Goal: Task Accomplishment & Management: Manage account settings

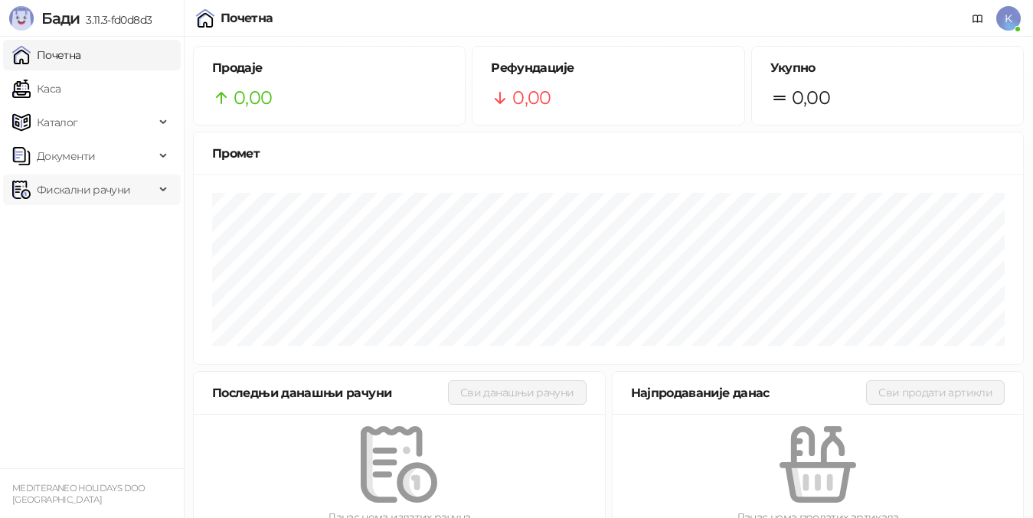
click at [80, 194] on span "Фискални рачуни" at bounding box center [83, 190] width 93 height 31
click at [83, 221] on link "Издати рачуни" at bounding box center [69, 223] width 103 height 31
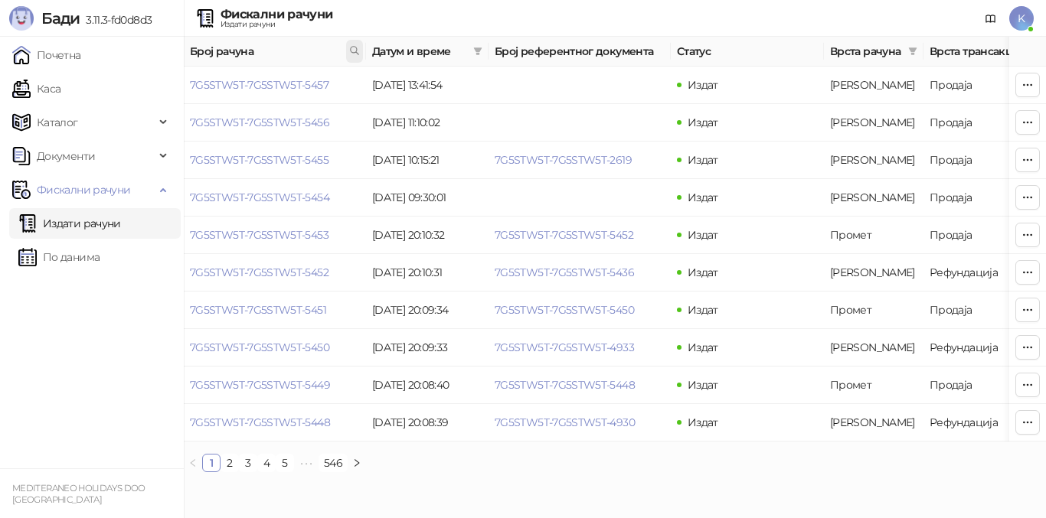
click at [351, 55] on icon at bounding box center [354, 50] width 11 height 11
click at [240, 82] on input "text" at bounding box center [286, 84] width 141 height 24
type input "****"
click at [341, 120] on button "У реду" at bounding box center [332, 118] width 47 height 18
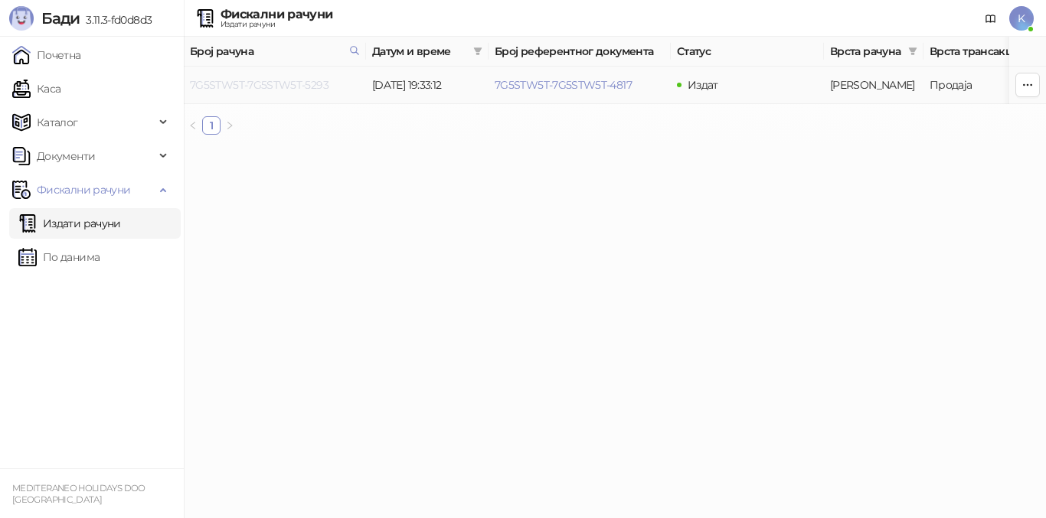
click at [274, 90] on link "7G5STW5T-7G5STW5T-5293" at bounding box center [259, 85] width 139 height 14
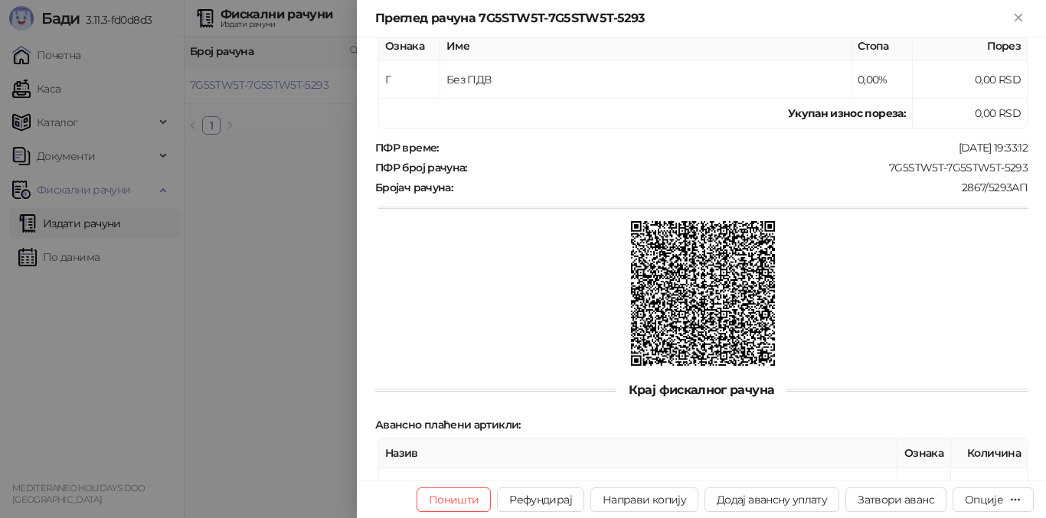
scroll to position [489, 0]
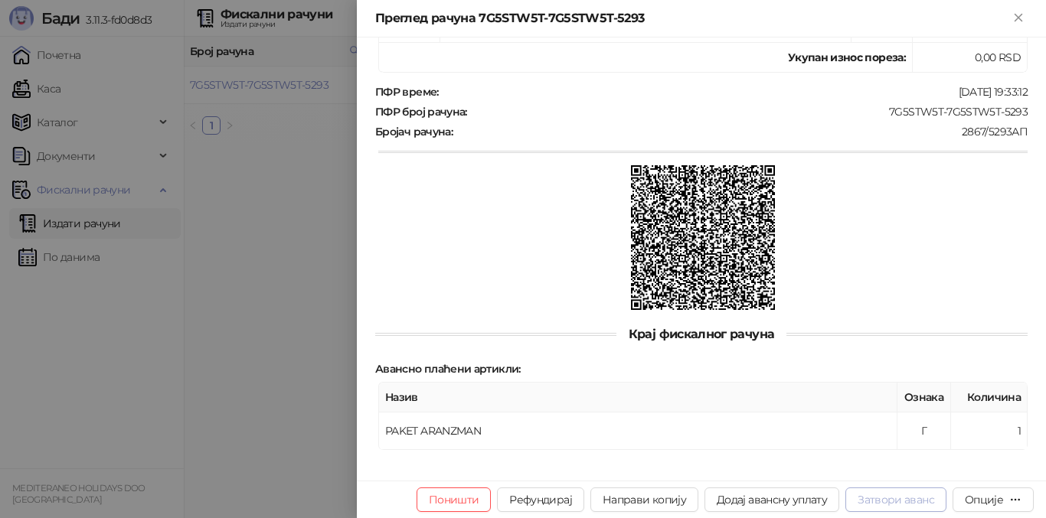
click at [878, 502] on button "Затвори аванс" at bounding box center [895, 500] width 101 height 24
type input "**********"
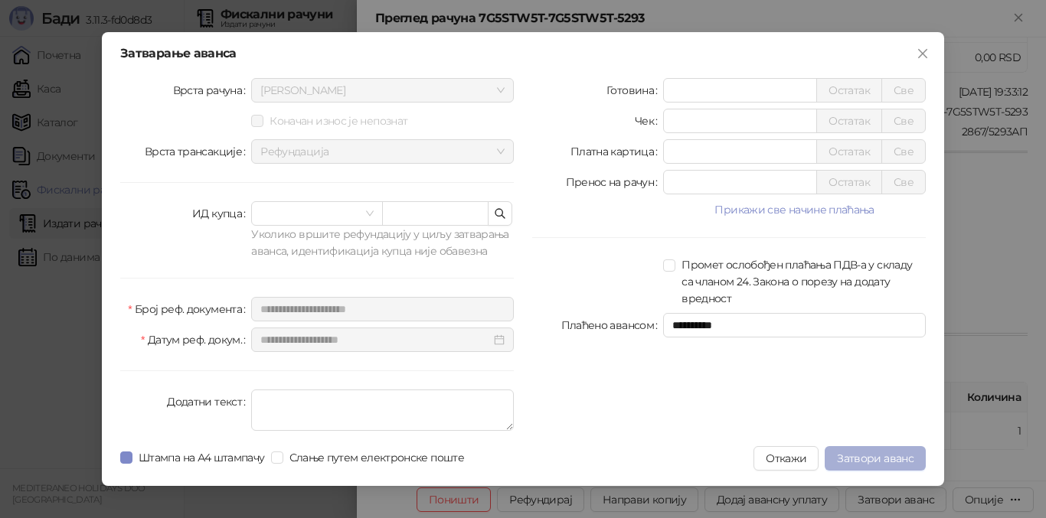
click at [870, 459] on span "Затвори аванс" at bounding box center [875, 459] width 77 height 14
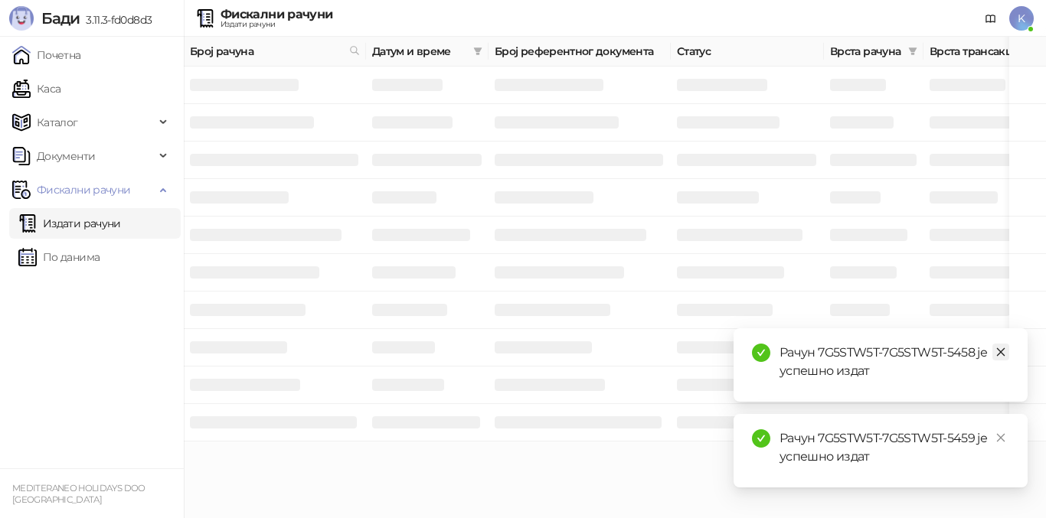
click at [1002, 352] on icon "close" at bounding box center [1000, 352] width 11 height 11
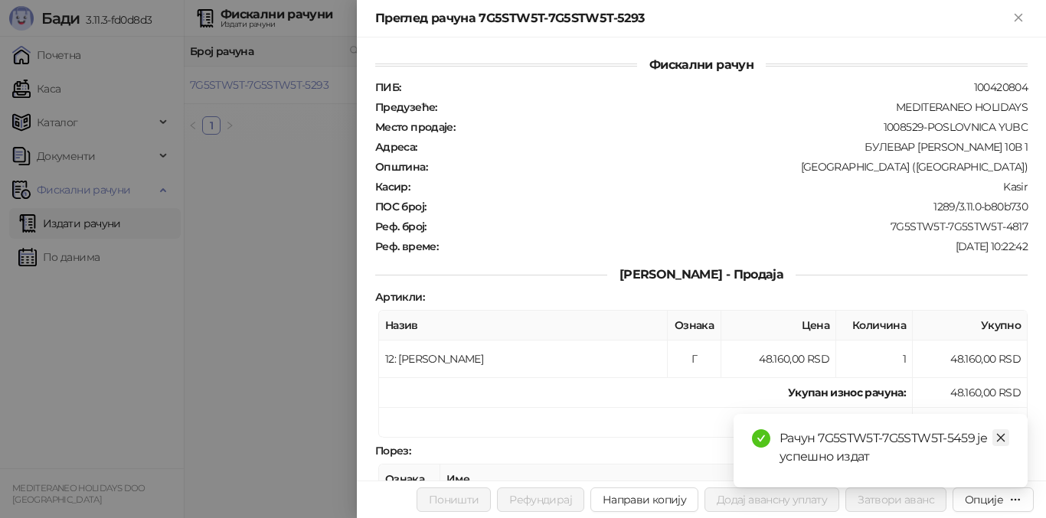
click at [1001, 439] on icon "close" at bounding box center [1000, 437] width 11 height 11
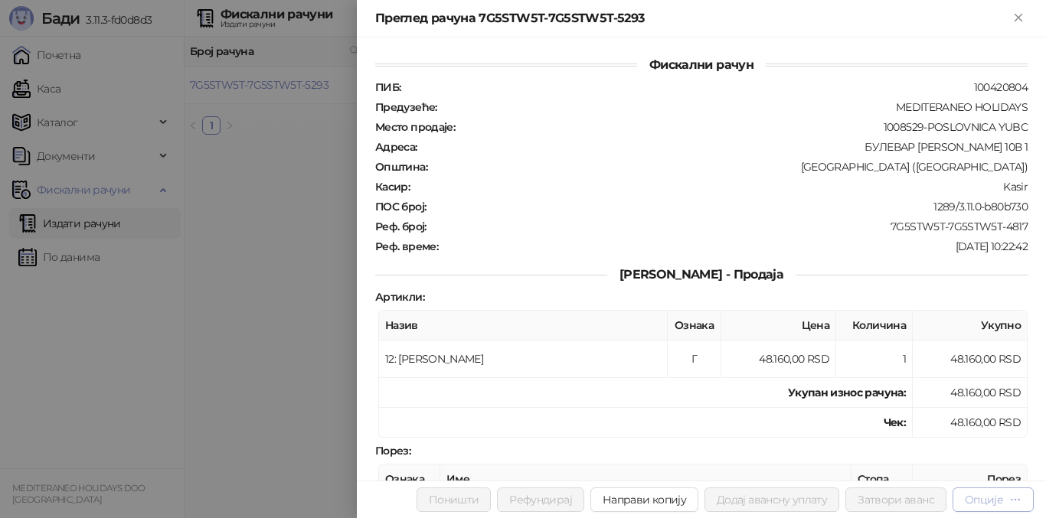
click at [998, 502] on div "Опције" at bounding box center [983, 500] width 38 height 14
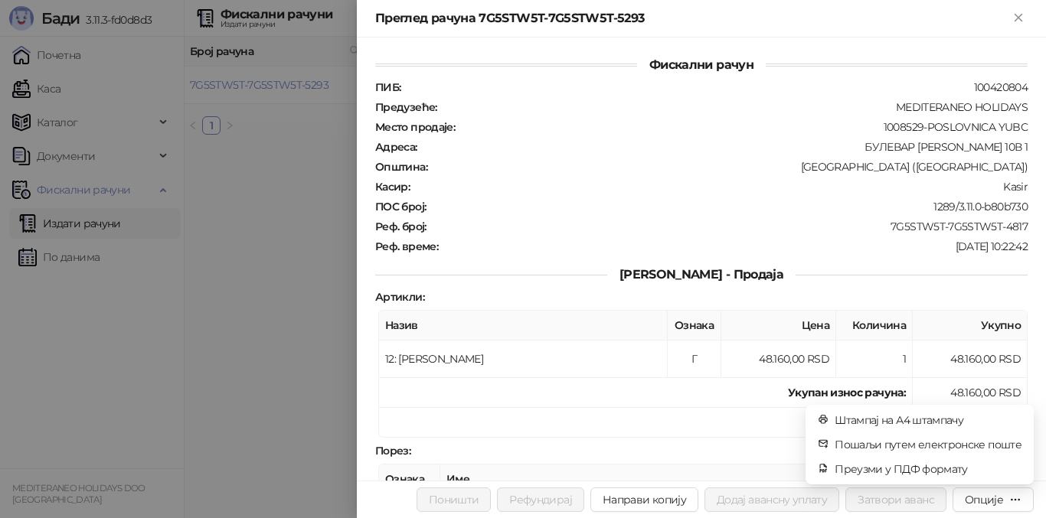
click at [268, 321] on div at bounding box center [523, 259] width 1046 height 518
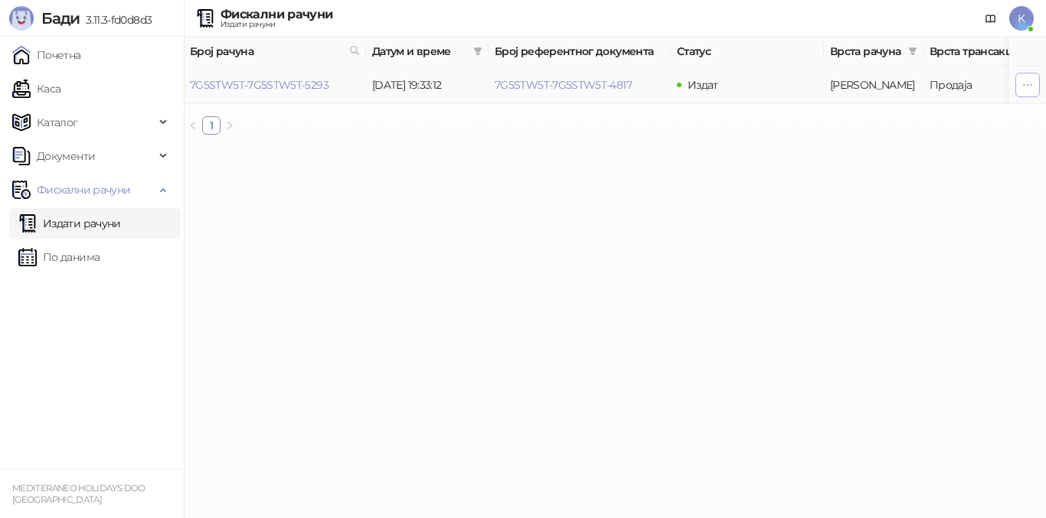
click at [1030, 83] on icon "button" at bounding box center [1027, 85] width 12 height 12
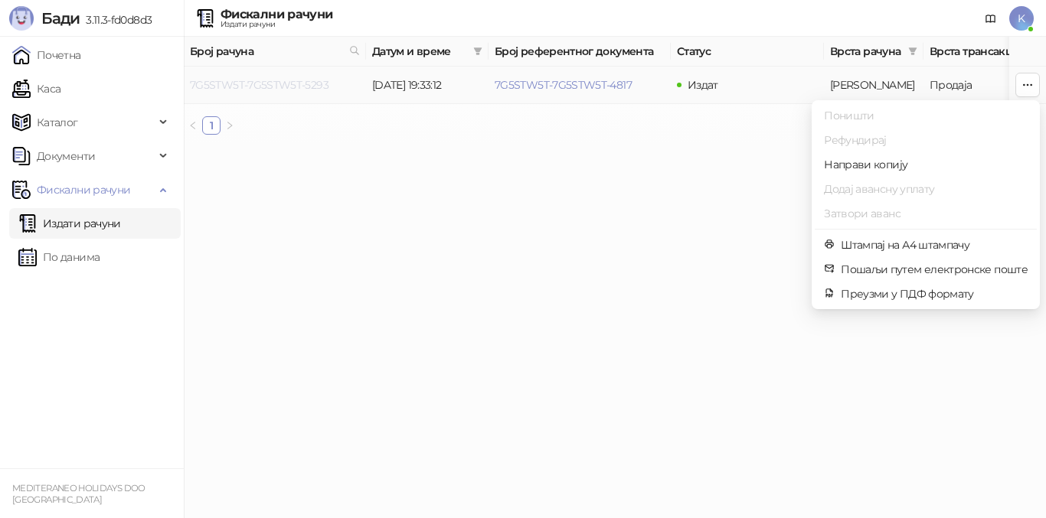
click at [294, 84] on link "7G5STW5T-7G5STW5T-5293" at bounding box center [259, 85] width 139 height 14
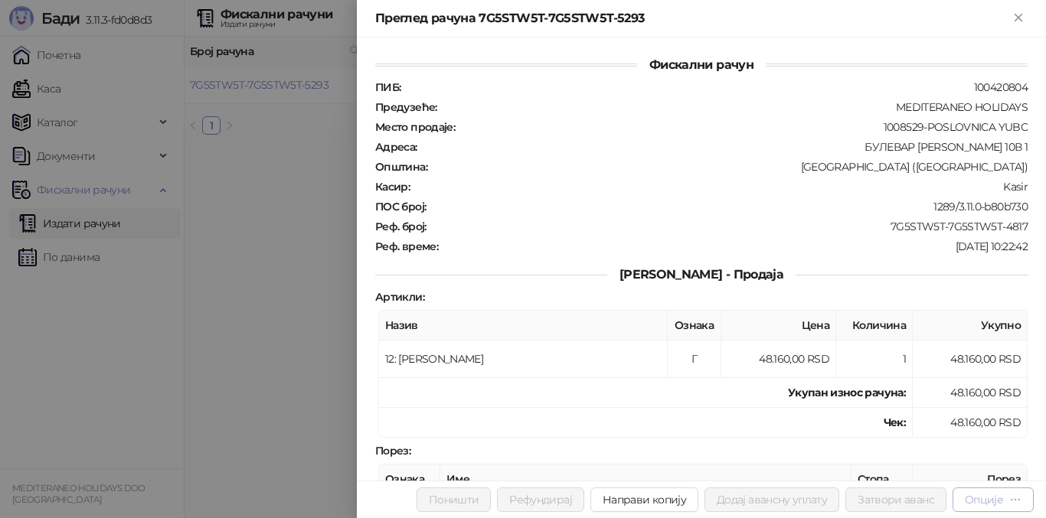
click at [984, 493] on div "Опције" at bounding box center [983, 500] width 38 height 14
click at [309, 335] on div at bounding box center [523, 259] width 1046 height 518
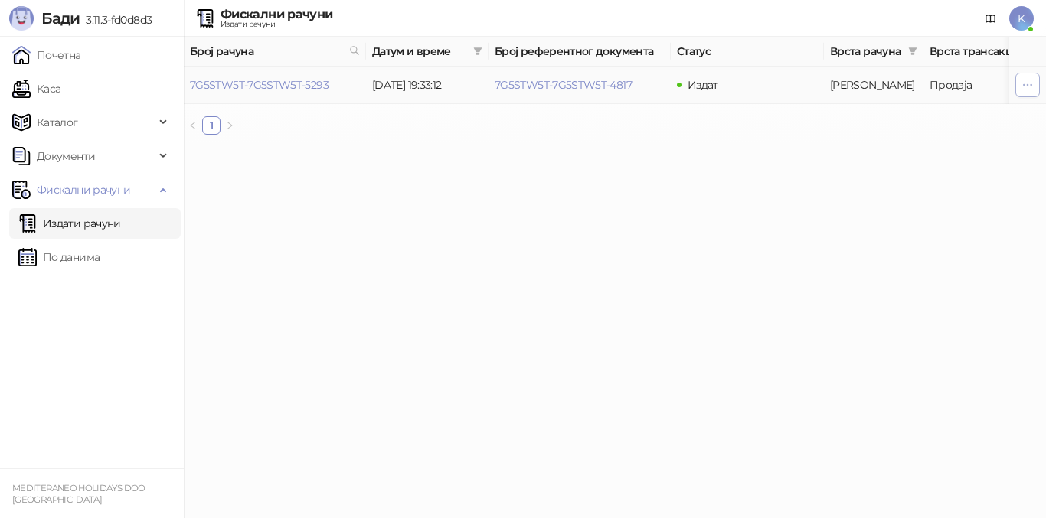
click at [1023, 90] on icon "button" at bounding box center [1027, 85] width 12 height 12
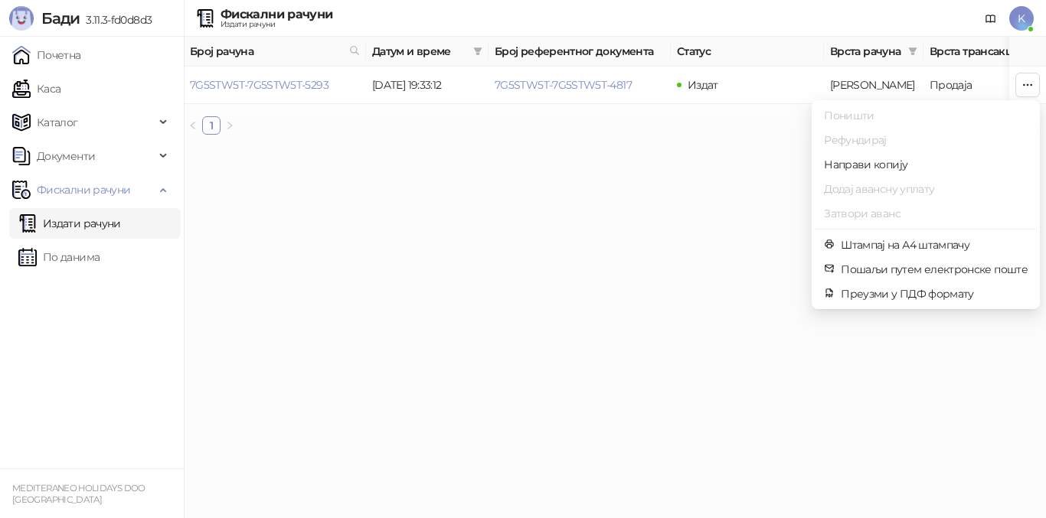
click at [697, 55] on th "Статус" at bounding box center [747, 52] width 153 height 30
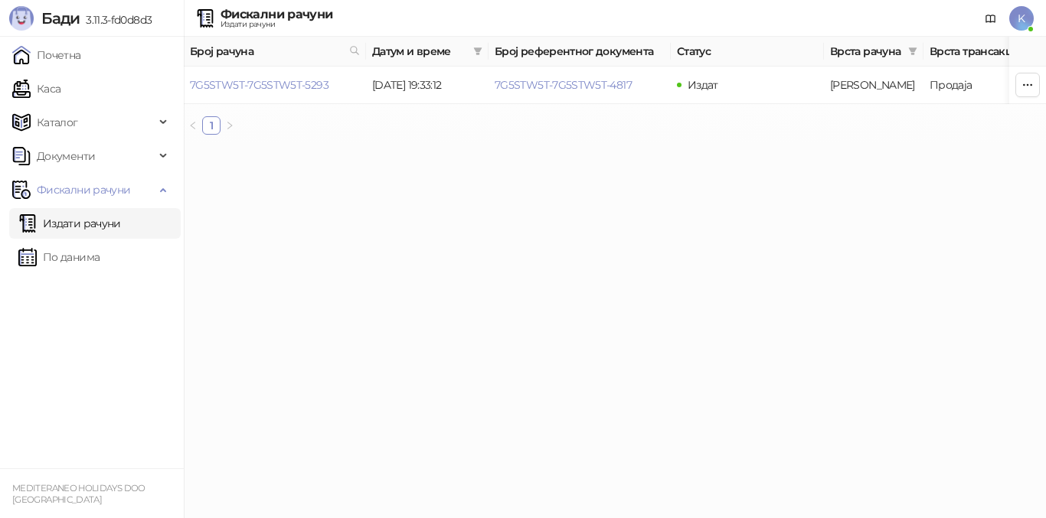
click at [121, 220] on link "Издати рачуни" at bounding box center [69, 223] width 103 height 31
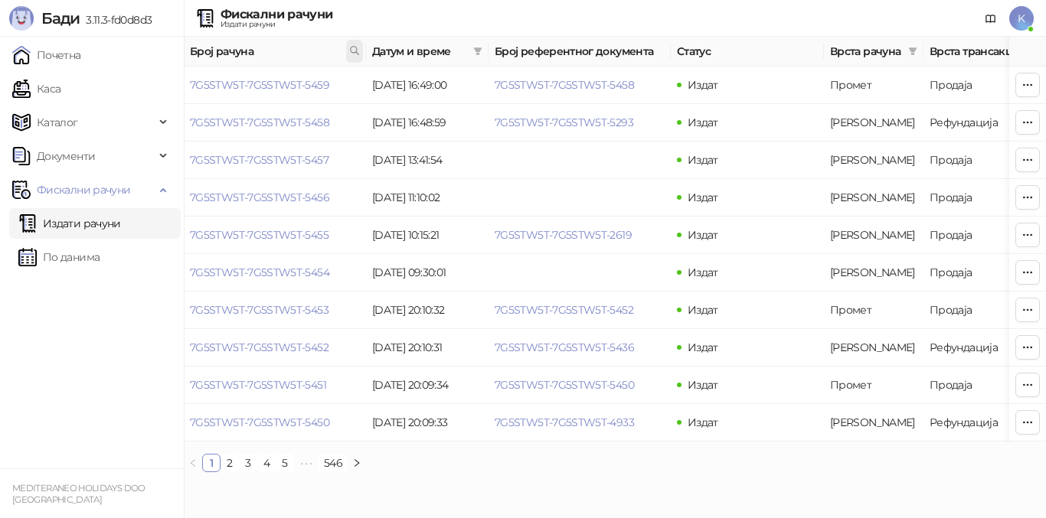
click at [347, 50] on span at bounding box center [354, 51] width 17 height 23
click at [230, 80] on input "text" at bounding box center [286, 84] width 141 height 24
click at [125, 328] on ul "Почетна [PERSON_NAME] Документи Фискални рачуни Издати рачуни По данима" at bounding box center [92, 253] width 184 height 432
click at [282, 80] on link "7G5STW5T-7G5STW5T-5459" at bounding box center [259, 85] width 139 height 14
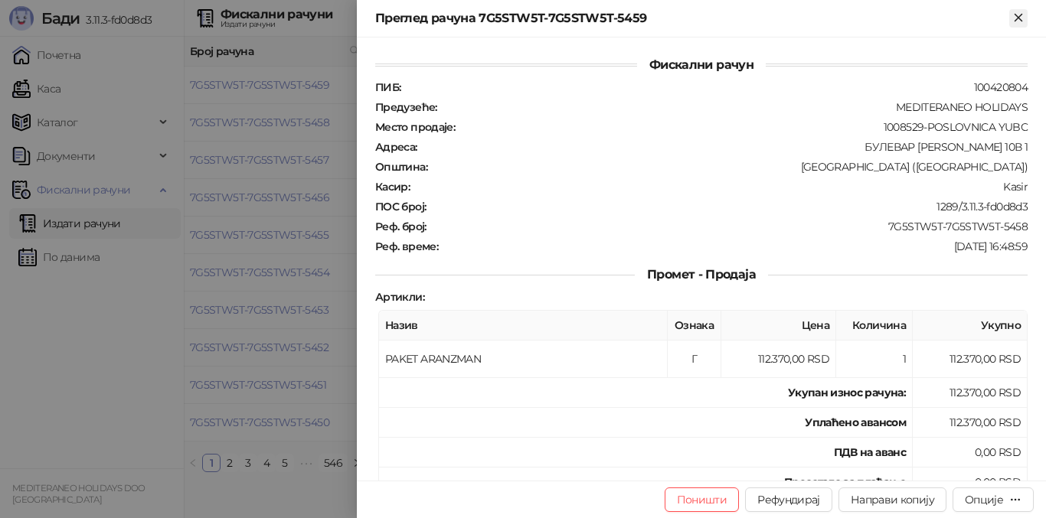
click at [1017, 18] on icon "Close" at bounding box center [1018, 18] width 14 height 14
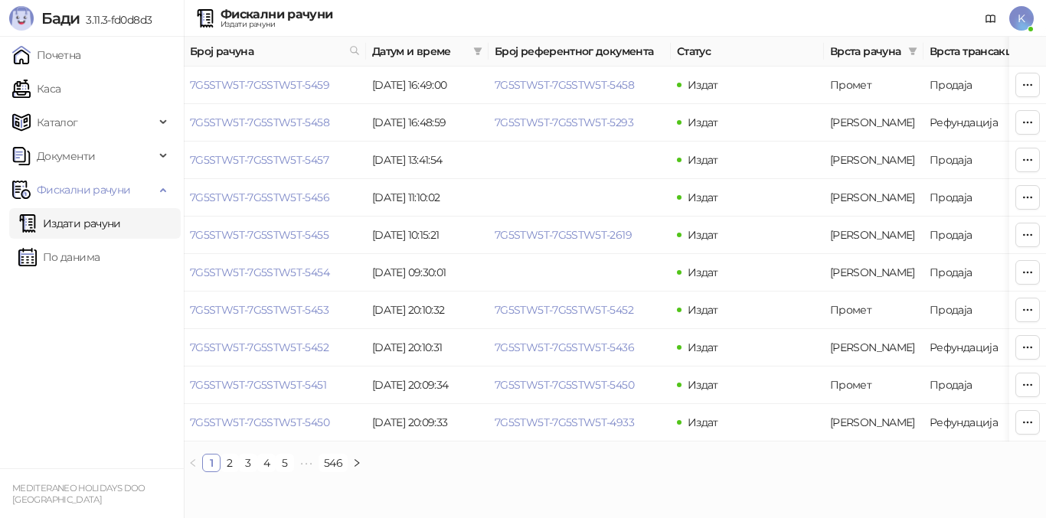
click at [103, 228] on link "Издати рачуни" at bounding box center [69, 223] width 103 height 31
click at [354, 51] on icon at bounding box center [354, 50] width 11 height 11
drag, startPoint x: 250, startPoint y: 90, endPoint x: 240, endPoint y: 90, distance: 9.2
click at [248, 90] on input "text" at bounding box center [286, 84] width 141 height 24
click at [223, 85] on input "text" at bounding box center [286, 84] width 141 height 24
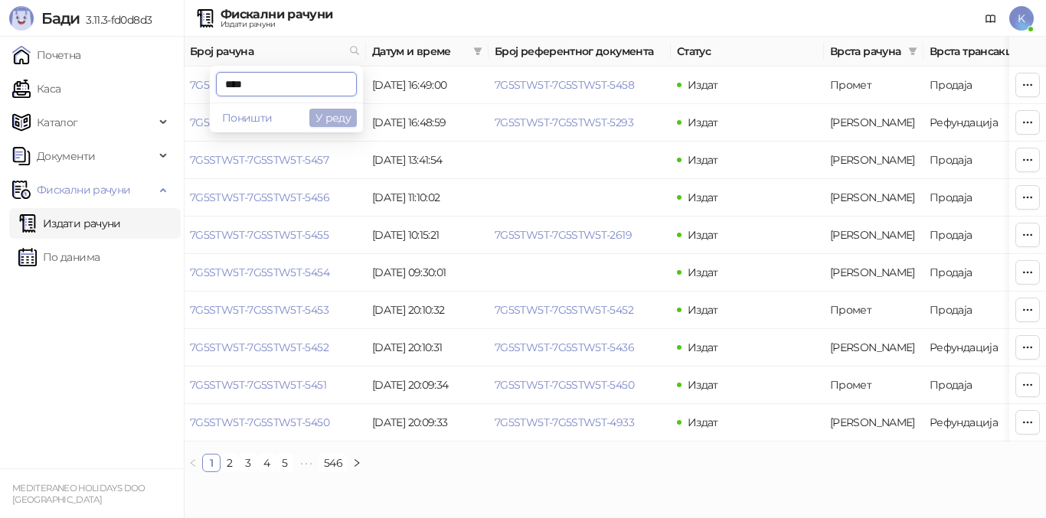
type input "****"
click at [324, 122] on button "У реду" at bounding box center [332, 118] width 47 height 18
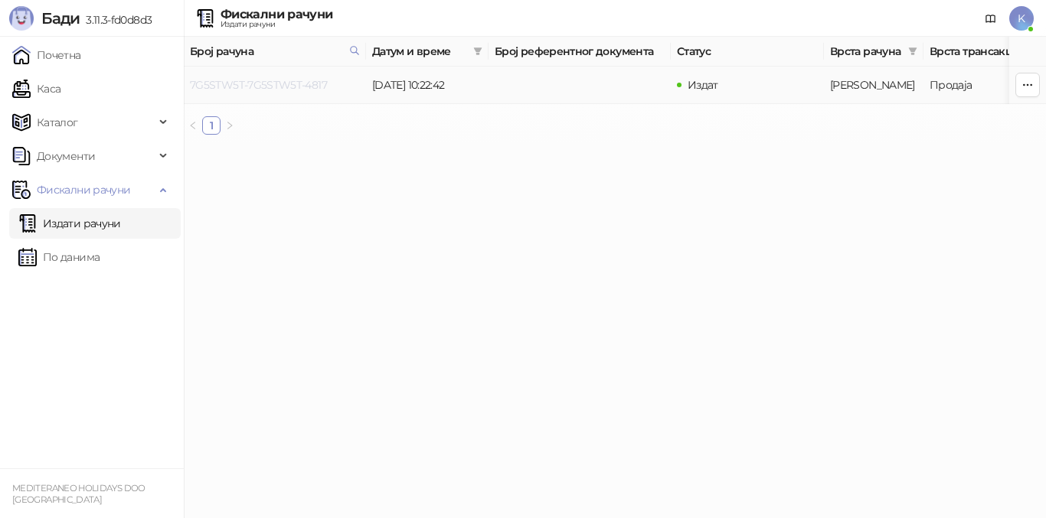
click at [281, 88] on link "7G5STW5T-7G5STW5T-4817" at bounding box center [258, 85] width 137 height 14
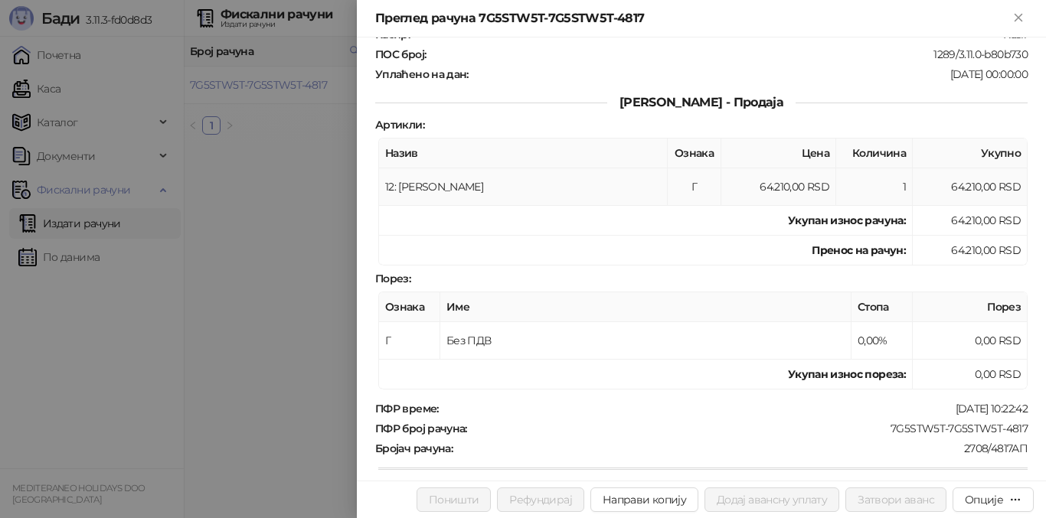
scroll to position [153, 0]
click at [1020, 15] on icon "Close" at bounding box center [1018, 18] width 14 height 14
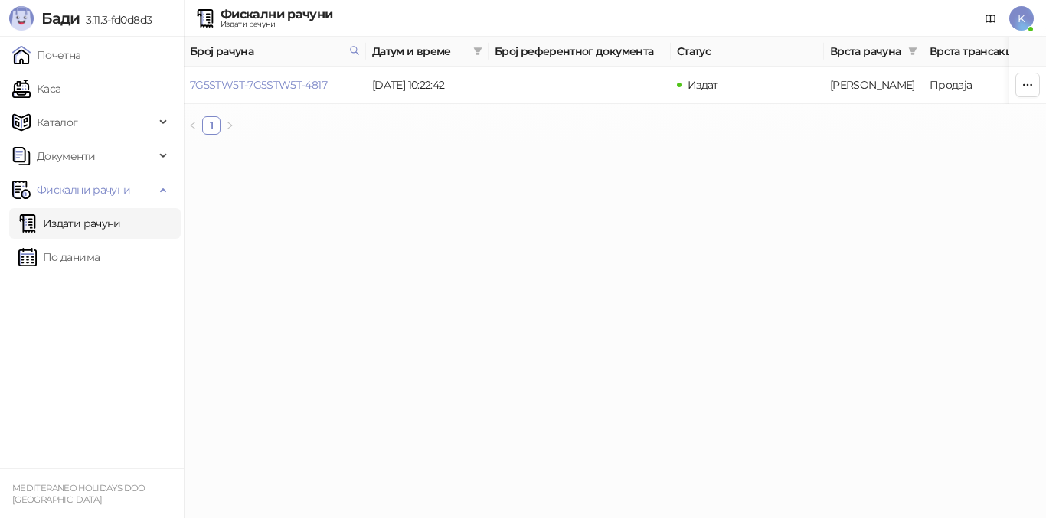
click at [91, 223] on link "Издати рачуни" at bounding box center [69, 223] width 103 height 31
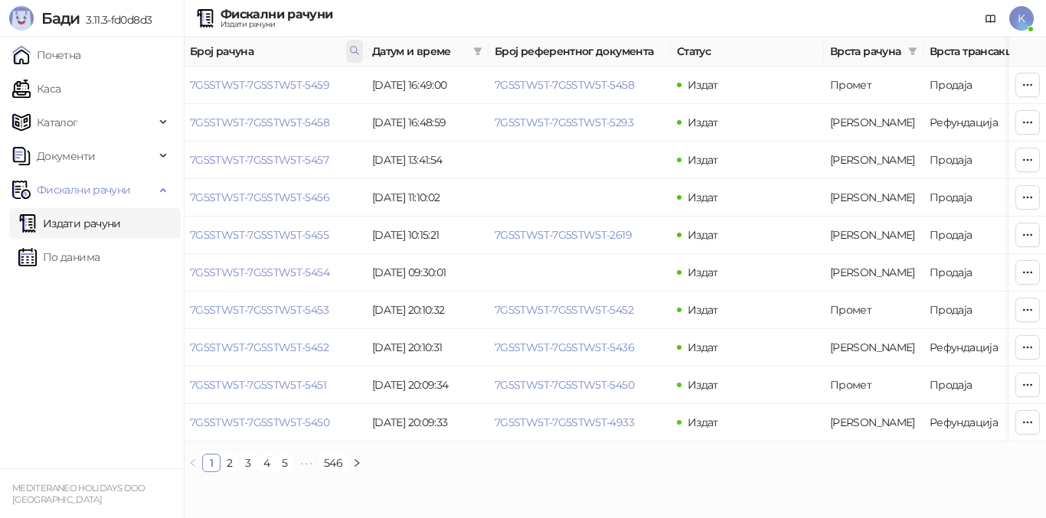
click at [346, 51] on span at bounding box center [354, 51] width 17 height 23
drag, startPoint x: 246, startPoint y: 89, endPoint x: 176, endPoint y: 85, distance: 69.8
click at [175, 86] on body "[PERSON_NAME] 3.11.3-fd0d8d3 Почетна Каса Каталог Документи Фискални рачуни Изд…" at bounding box center [523, 242] width 1046 height 485
type input "****"
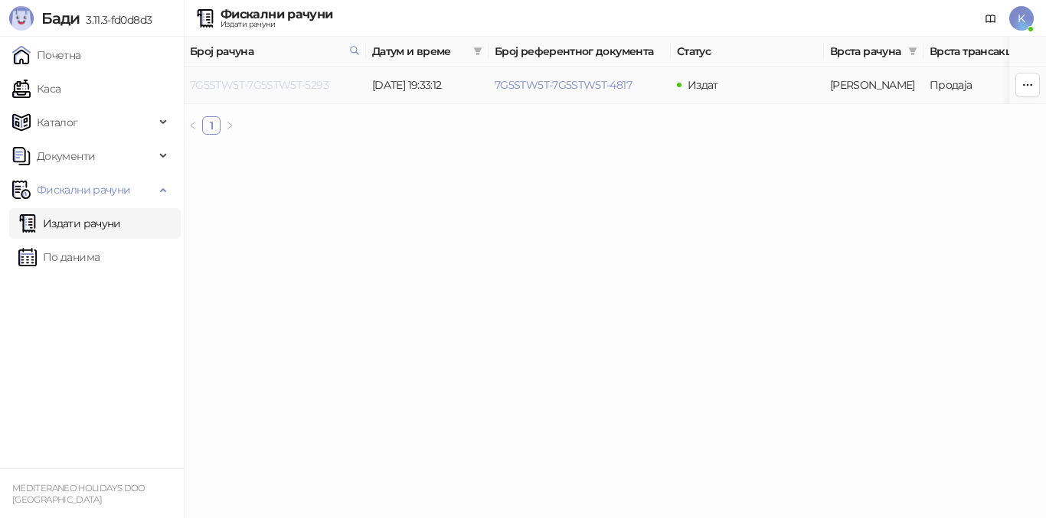
click at [239, 87] on link "7G5STW5T-7G5STW5T-5293" at bounding box center [259, 85] width 139 height 14
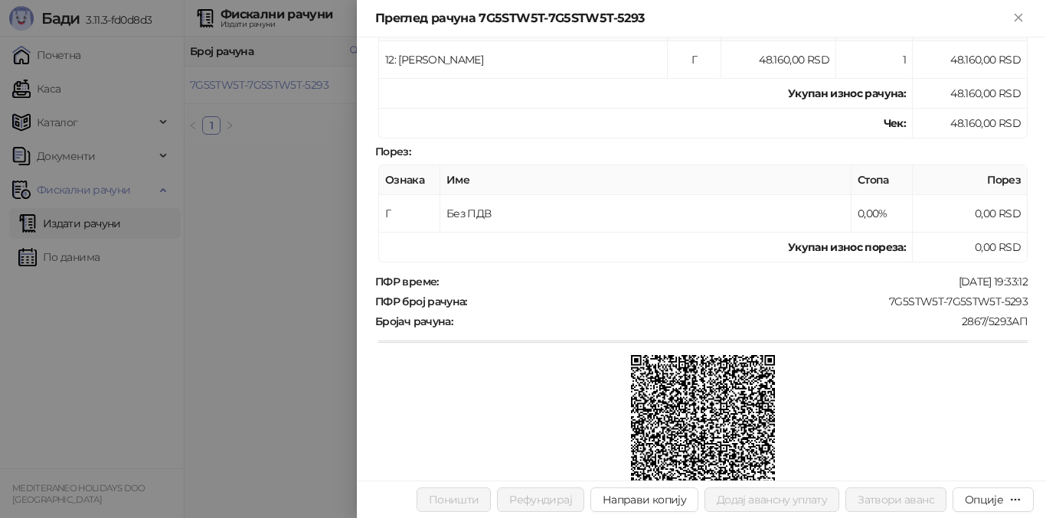
scroll to position [306, 0]
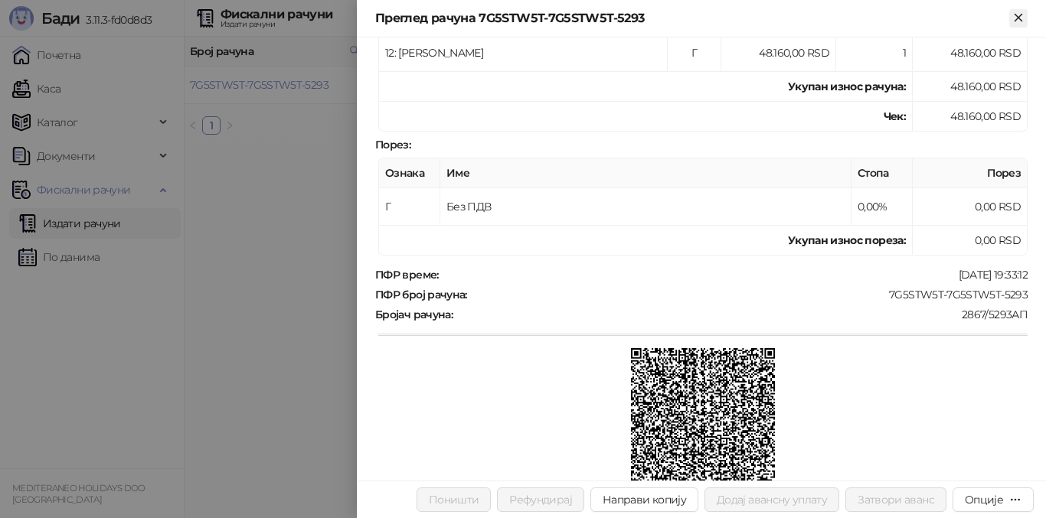
click at [1020, 17] on icon "Close" at bounding box center [1018, 18] width 14 height 14
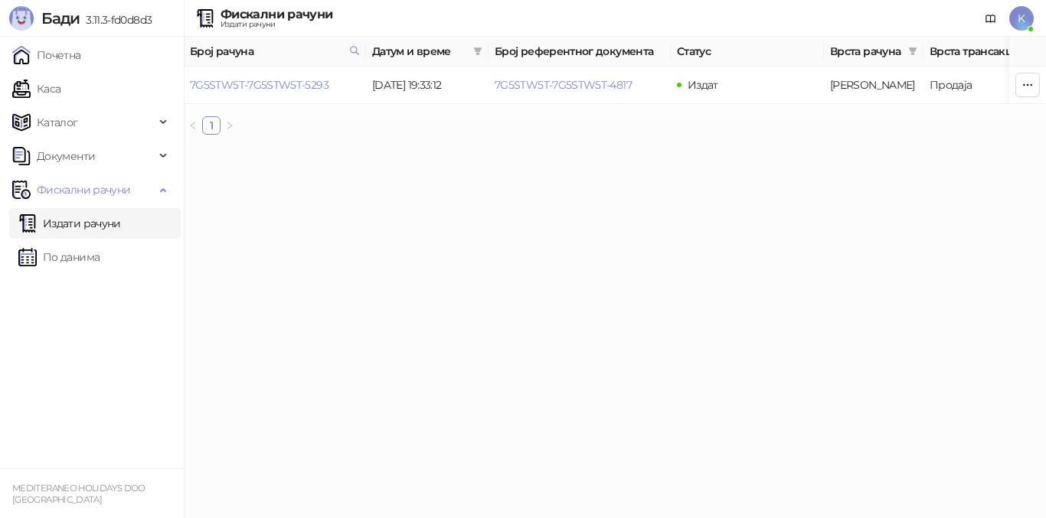
click at [121, 217] on link "Издати рачуни" at bounding box center [69, 223] width 103 height 31
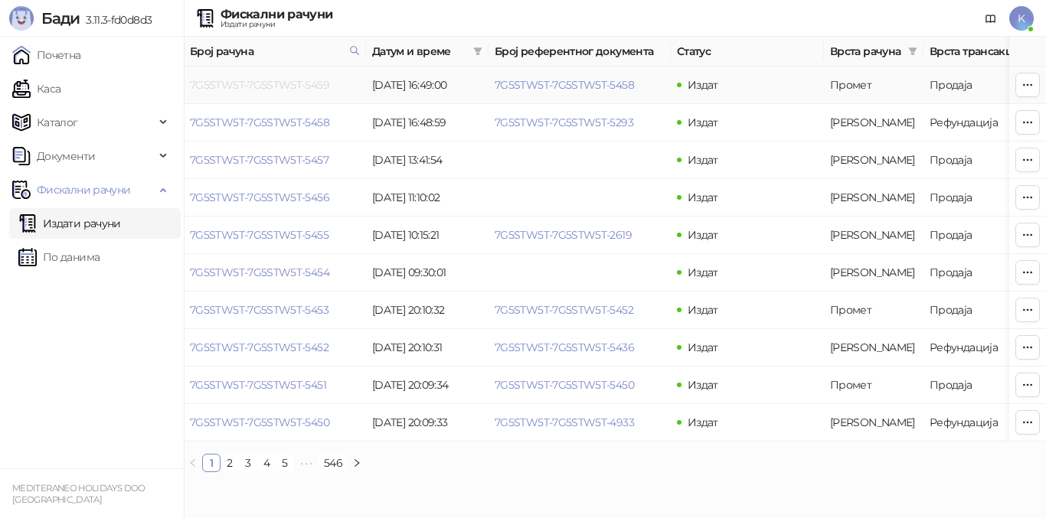
click at [300, 89] on link "7G5STW5T-7G5STW5T-5459" at bounding box center [259, 85] width 139 height 14
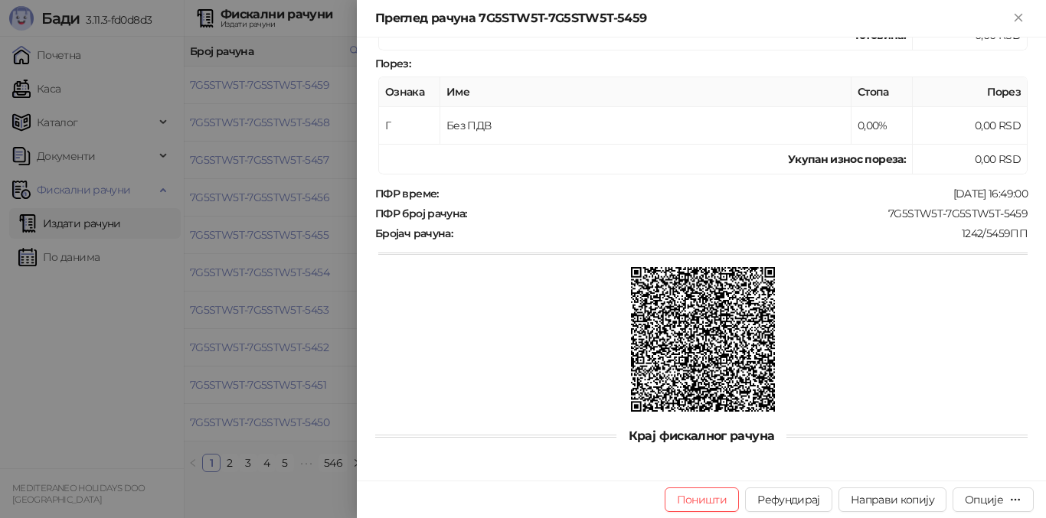
scroll to position [478, 0]
click at [715, 499] on button "Поништи" at bounding box center [701, 500] width 75 height 24
type input "**********"
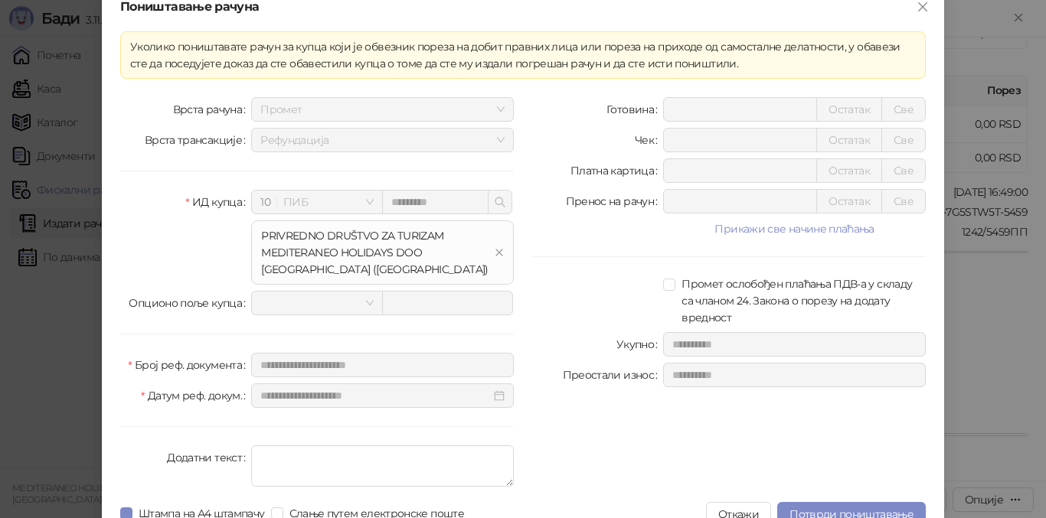
scroll to position [38, 0]
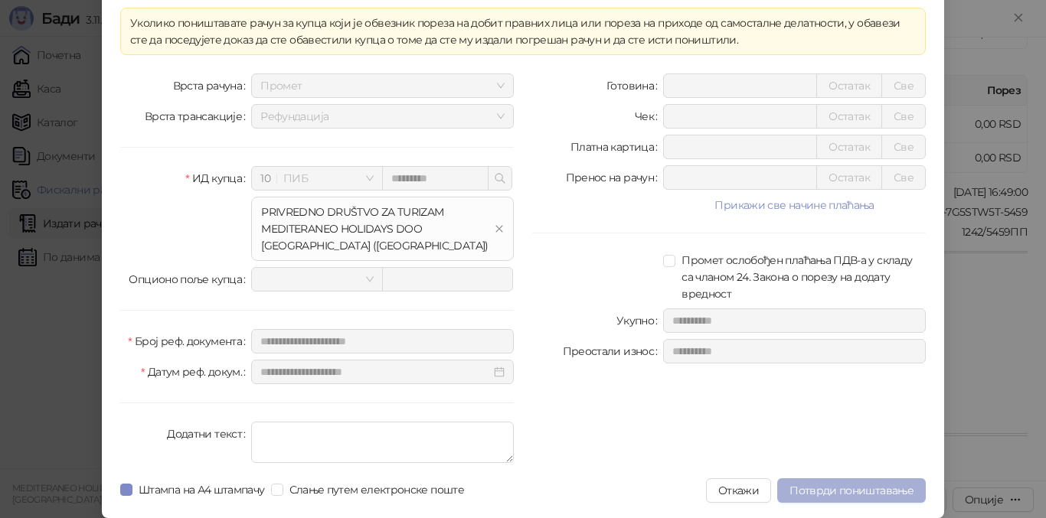
click at [840, 494] on span "Потврди поништавање" at bounding box center [851, 491] width 124 height 14
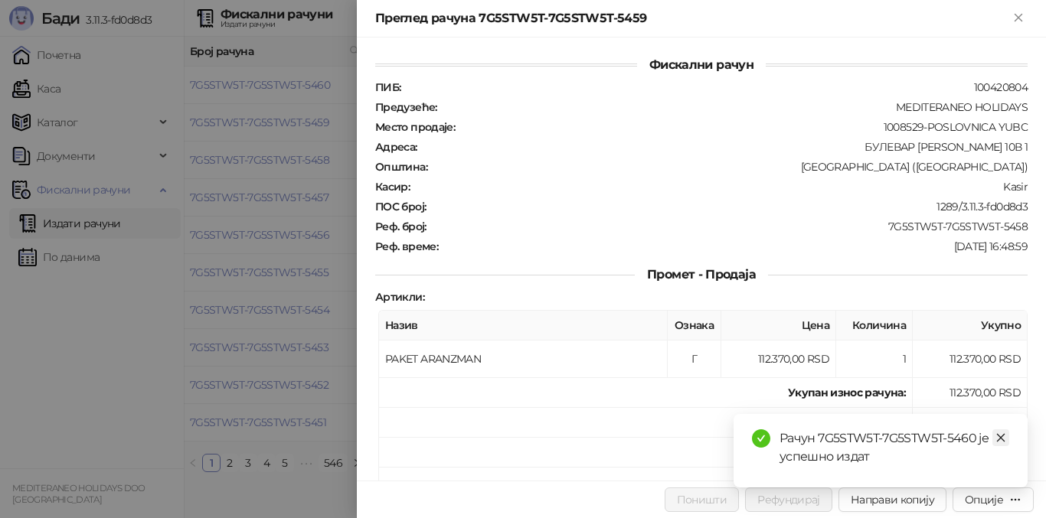
click at [1000, 440] on icon "close" at bounding box center [1000, 437] width 11 height 11
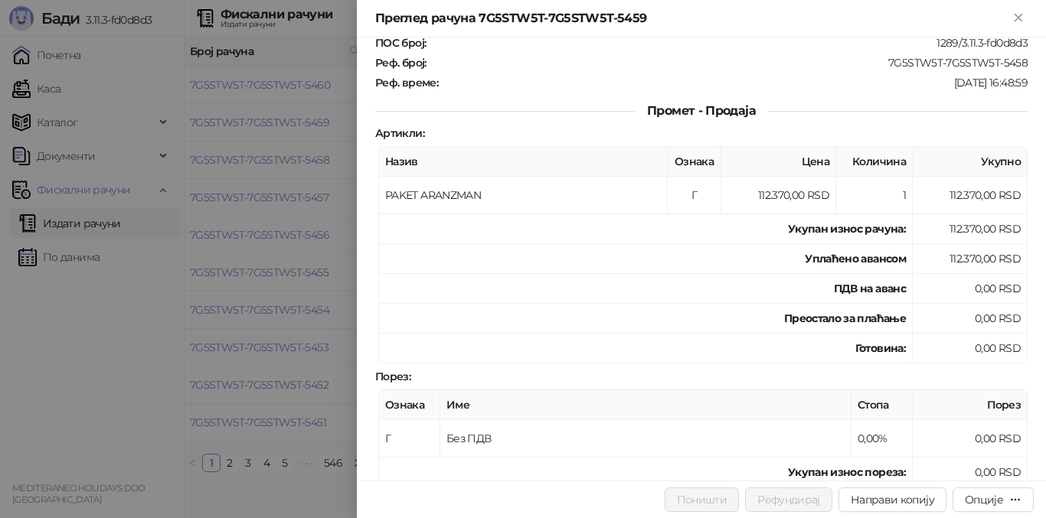
scroll to position [0, 0]
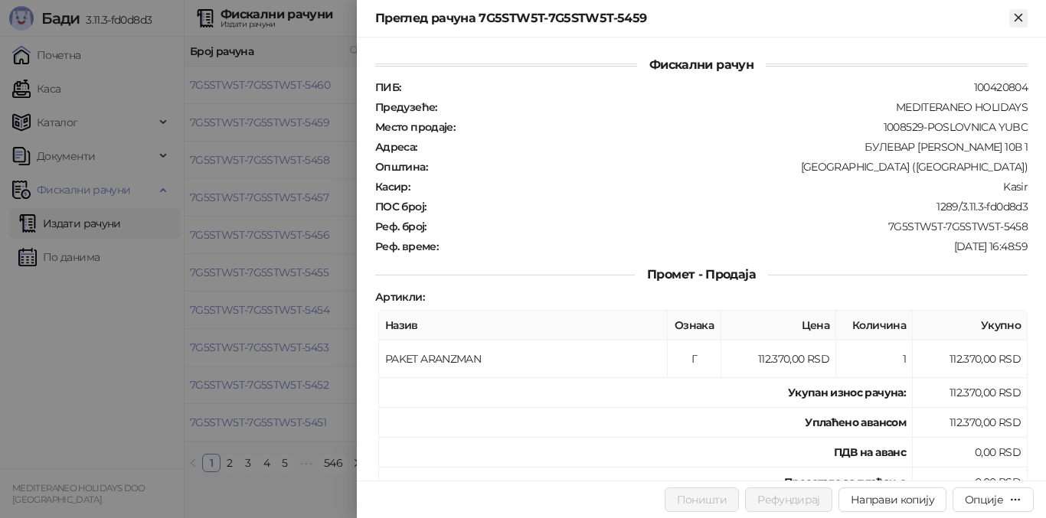
click at [1017, 15] on icon "Close" at bounding box center [1018, 18] width 14 height 14
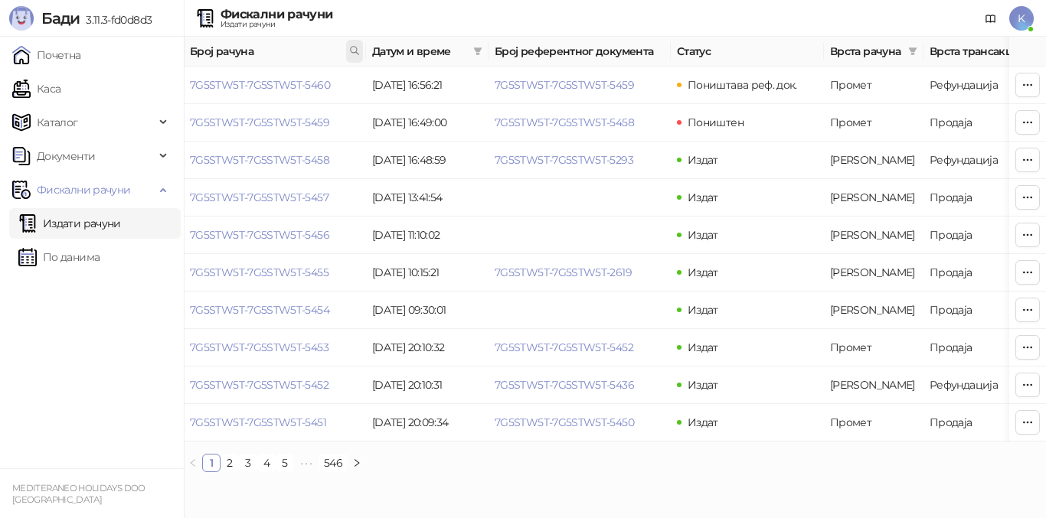
click at [361, 52] on span at bounding box center [354, 51] width 17 height 23
drag, startPoint x: 263, startPoint y: 85, endPoint x: 272, endPoint y: 86, distance: 9.3
click at [261, 85] on input "text" at bounding box center [286, 84] width 141 height 24
type input "****"
click at [325, 132] on td "7G5STW5T-7G5STW5T-5459" at bounding box center [275, 123] width 182 height 38
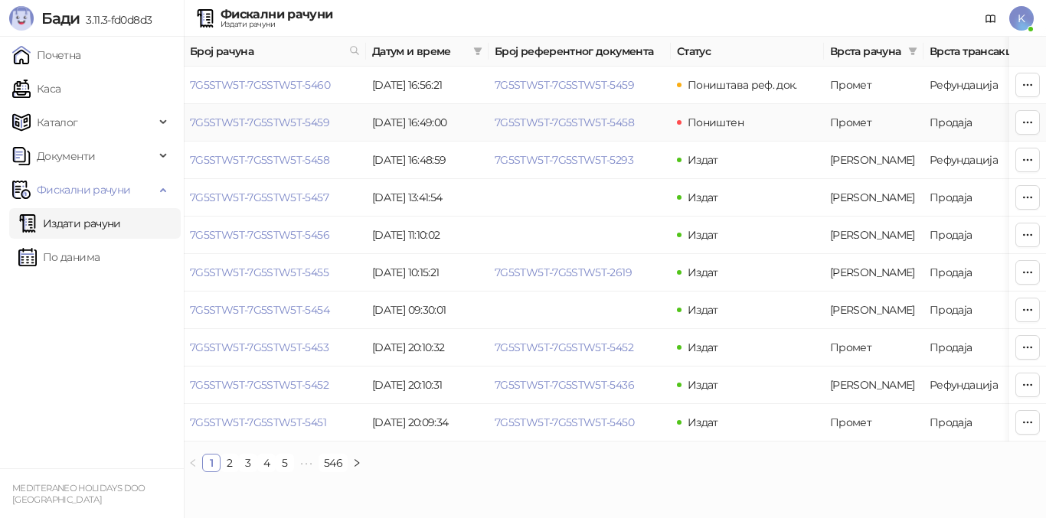
click at [334, 113] on td "7G5STW5T-7G5STW5T-5459" at bounding box center [275, 123] width 182 height 38
click at [303, 57] on span "Број рачуна" at bounding box center [266, 51] width 153 height 17
click at [358, 46] on icon at bounding box center [354, 50] width 11 height 11
click at [328, 116] on button "У реду" at bounding box center [332, 118] width 47 height 18
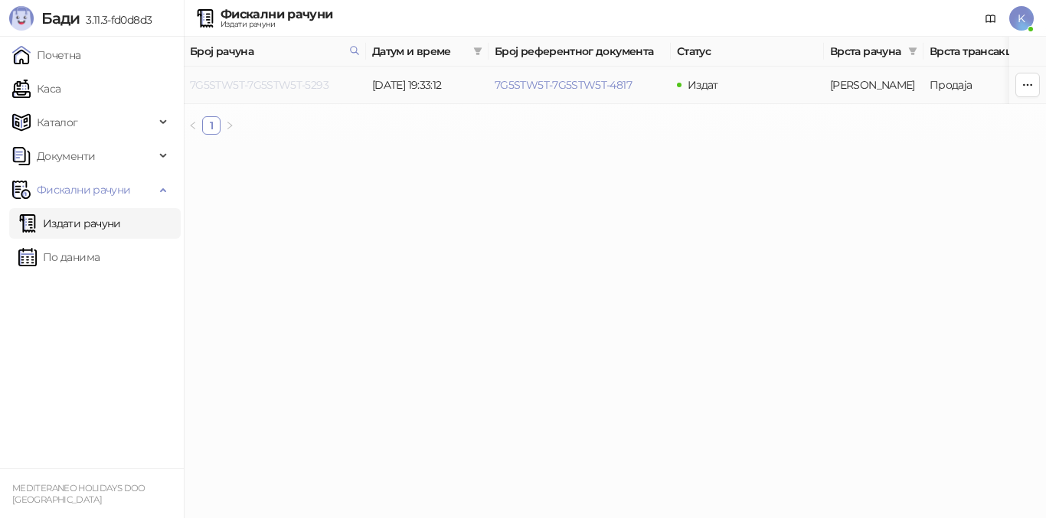
click at [307, 89] on link "7G5STW5T-7G5STW5T-5293" at bounding box center [259, 85] width 139 height 14
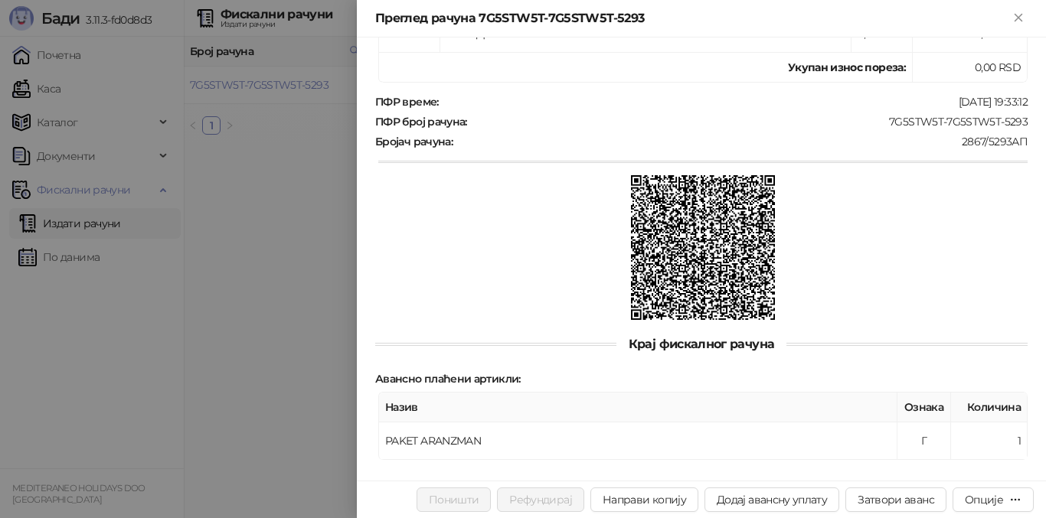
scroll to position [489, 0]
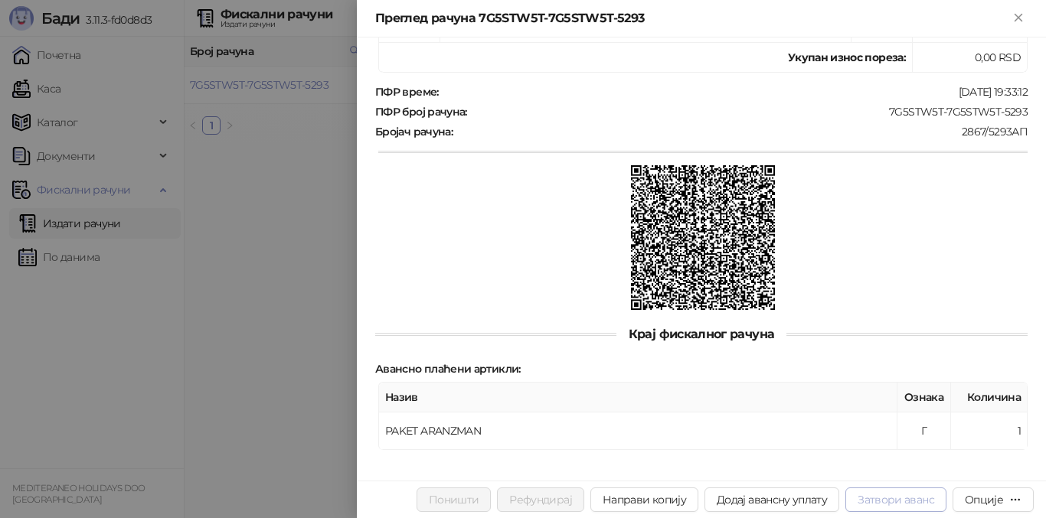
click at [893, 504] on button "Затвори аванс" at bounding box center [895, 500] width 101 height 24
type input "**********"
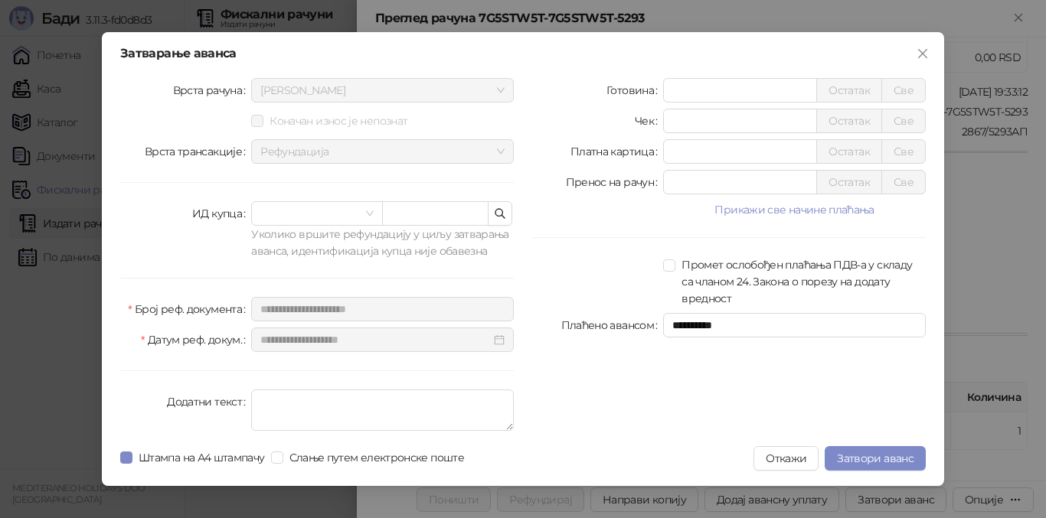
click at [795, 455] on button "Откажи" at bounding box center [785, 458] width 65 height 24
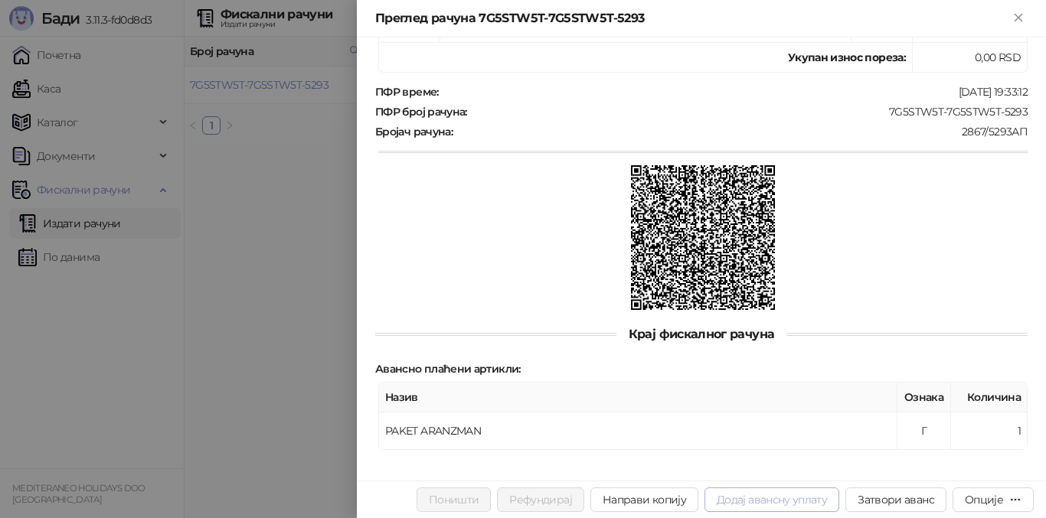
click at [778, 498] on button "Додај авансну уплату" at bounding box center [771, 500] width 135 height 24
type input "**********"
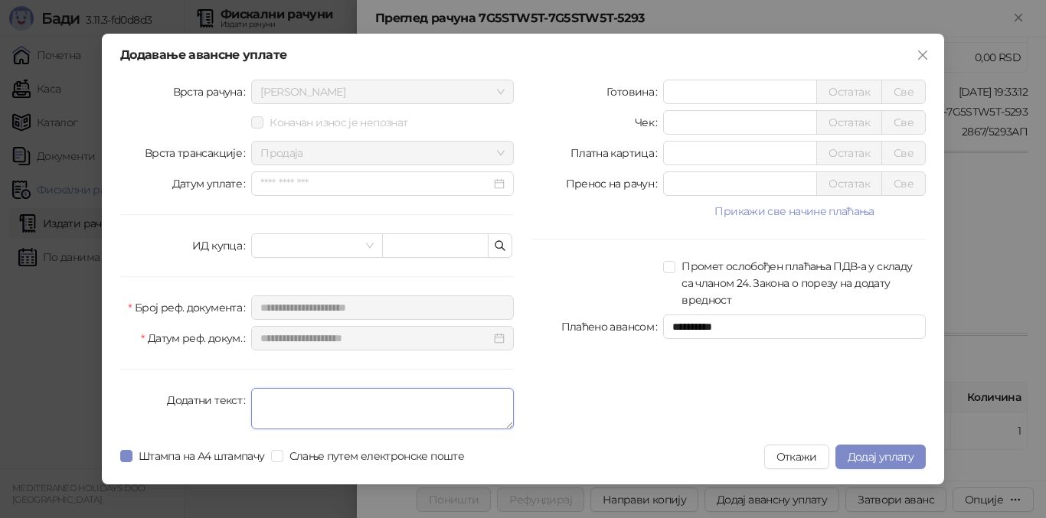
click at [293, 406] on textarea "Додатни текст" at bounding box center [382, 408] width 263 height 41
type textarea "*********"
click at [581, 269] on div at bounding box center [597, 283] width 131 height 51
click at [681, 187] on input "*" at bounding box center [740, 183] width 152 height 23
type input "*****"
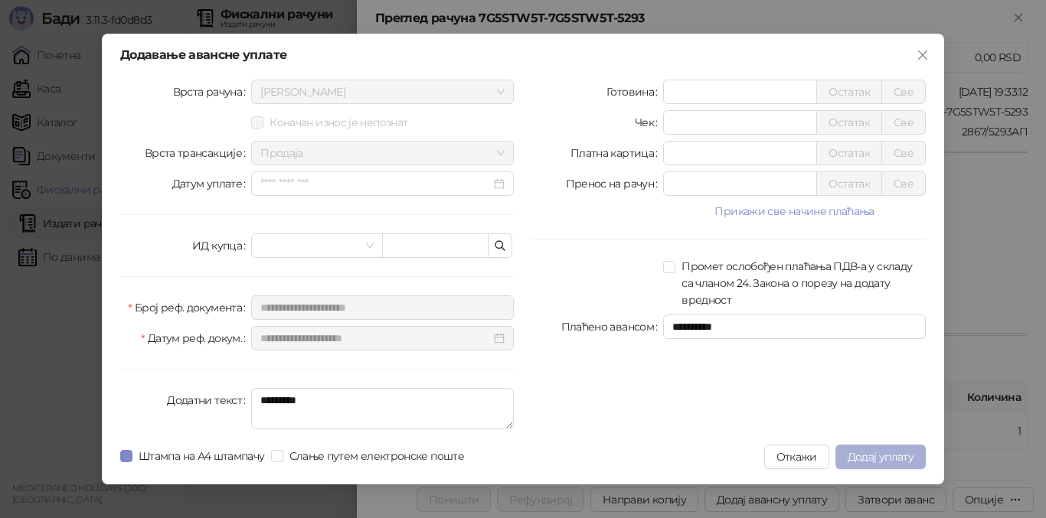
click at [899, 459] on span "Додај уплату" at bounding box center [880, 457] width 66 height 14
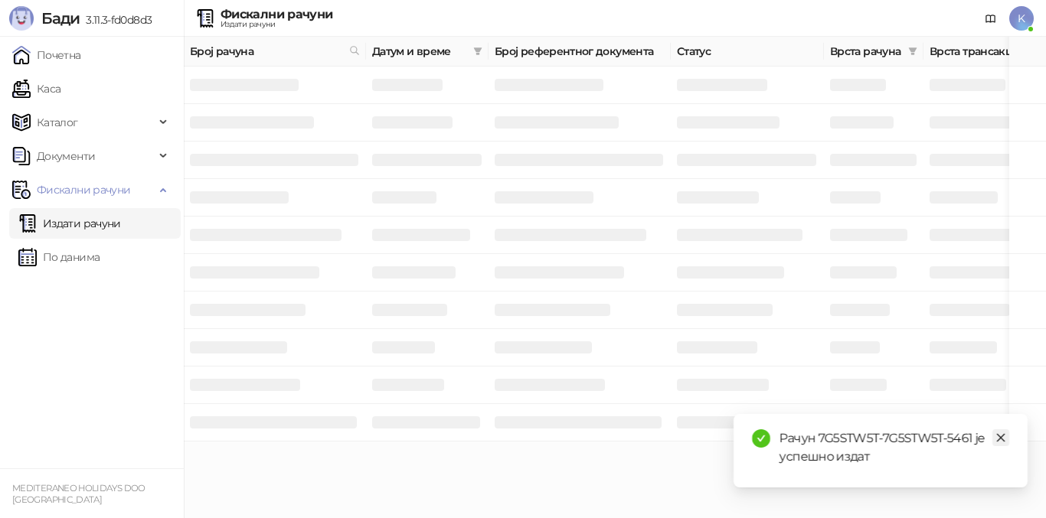
click at [1006, 434] on link "Close" at bounding box center [1000, 437] width 17 height 17
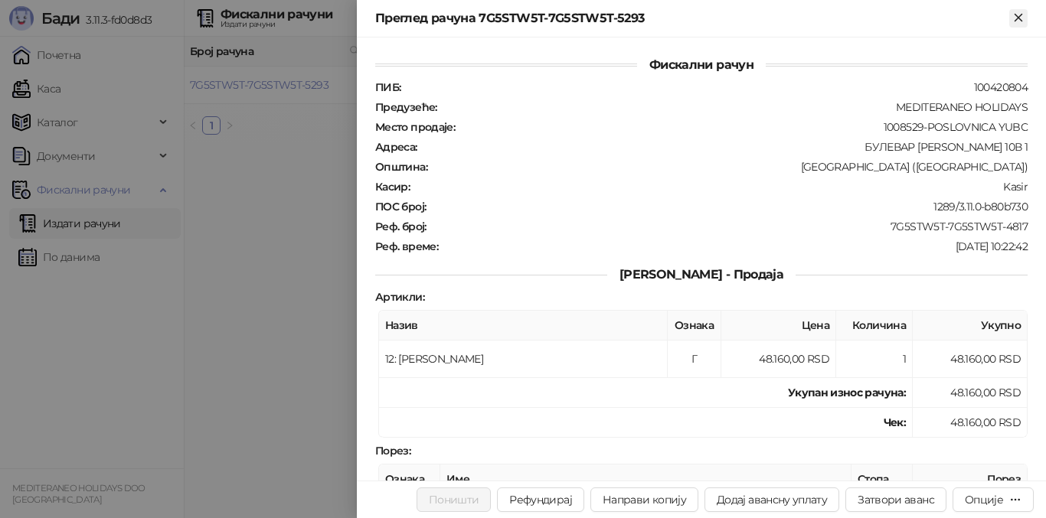
click at [1016, 18] on icon "Close" at bounding box center [1018, 18] width 14 height 14
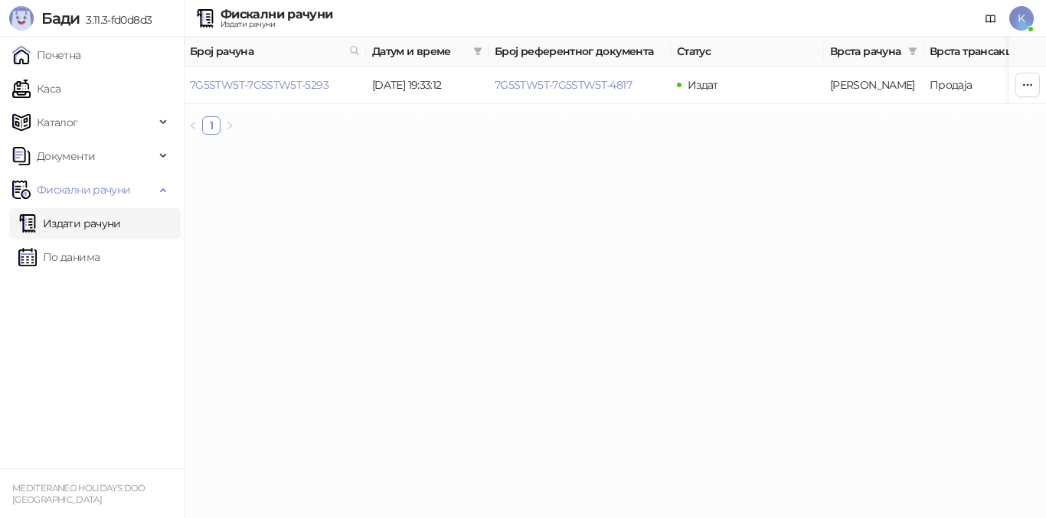
click at [100, 226] on link "Издати рачуни" at bounding box center [69, 223] width 103 height 31
click at [105, 214] on link "Издати рачуни" at bounding box center [69, 223] width 103 height 31
click at [115, 223] on link "Издати рачуни" at bounding box center [69, 223] width 103 height 31
click at [357, 49] on icon at bounding box center [355, 51] width 8 height 8
click at [361, 147] on html "[PERSON_NAME] 3.11.3-fd0d8d3 Почетна Каса Каталог Документи Фискални рачуни Изд…" at bounding box center [523, 73] width 1046 height 147
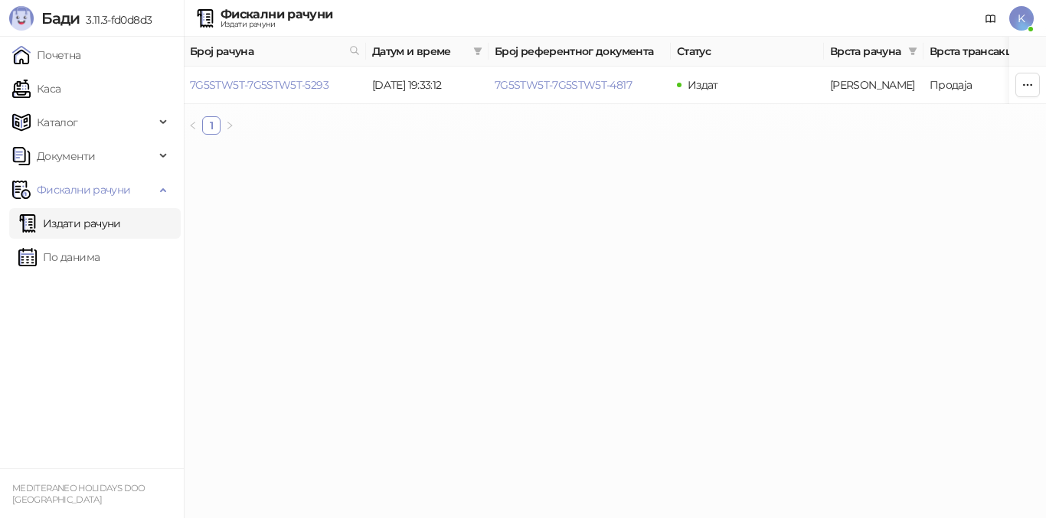
click at [226, 53] on span "Број рачуна" at bounding box center [266, 51] width 153 height 17
click at [73, 60] on link "Почетна" at bounding box center [46, 55] width 69 height 31
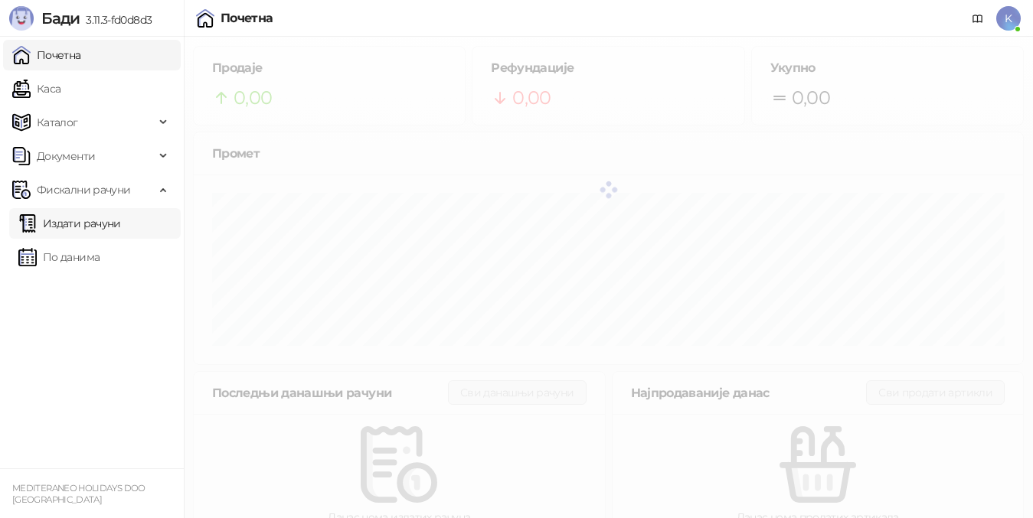
click at [100, 236] on link "Издати рачуни" at bounding box center [69, 223] width 103 height 31
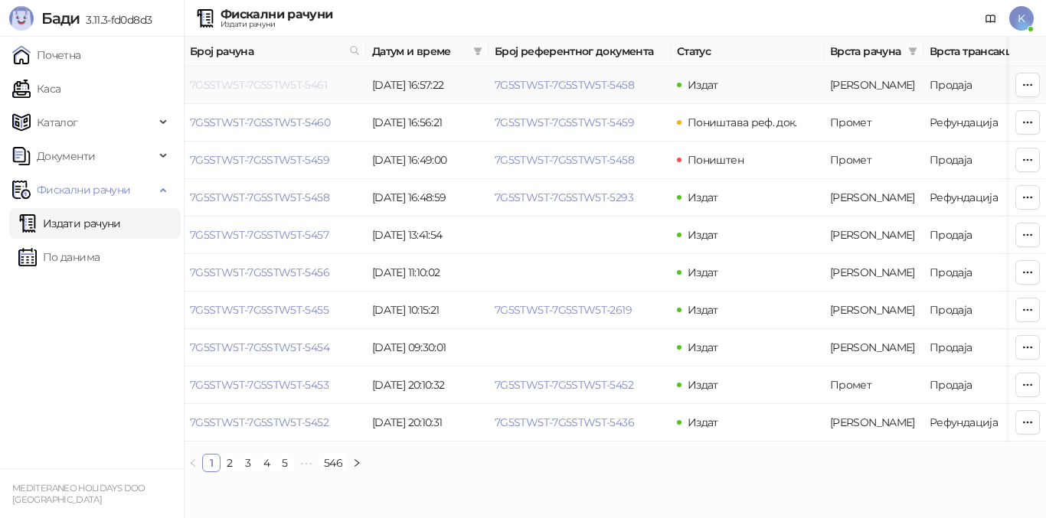
click at [242, 83] on link "7G5STW5T-7G5STW5T-5461" at bounding box center [258, 85] width 137 height 14
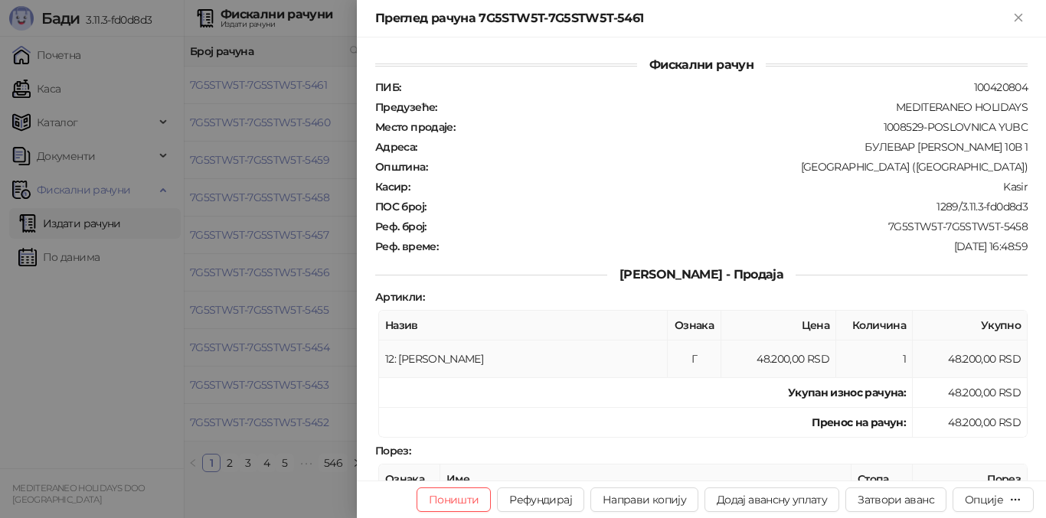
scroll to position [306, 0]
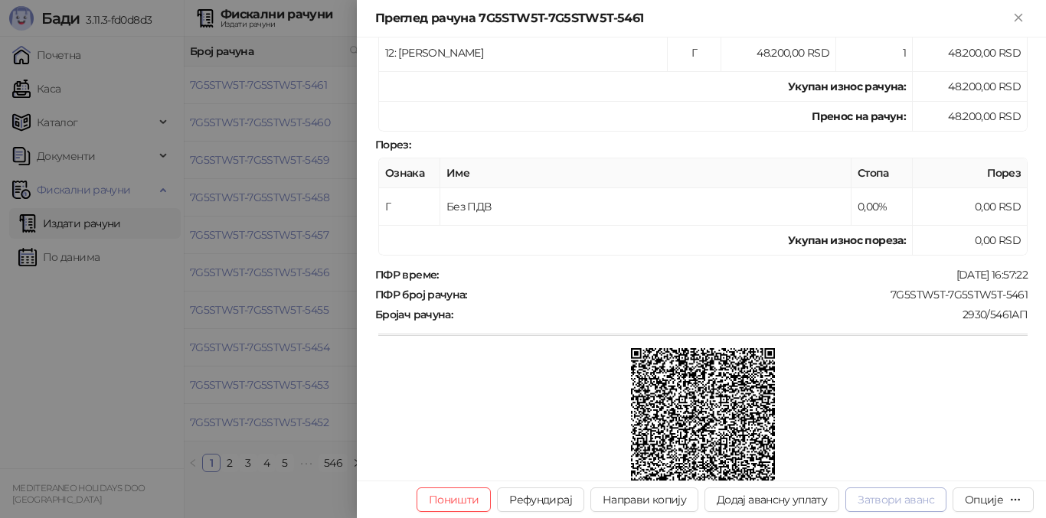
click at [912, 497] on button "Затвори аванс" at bounding box center [895, 500] width 101 height 24
type input "**********"
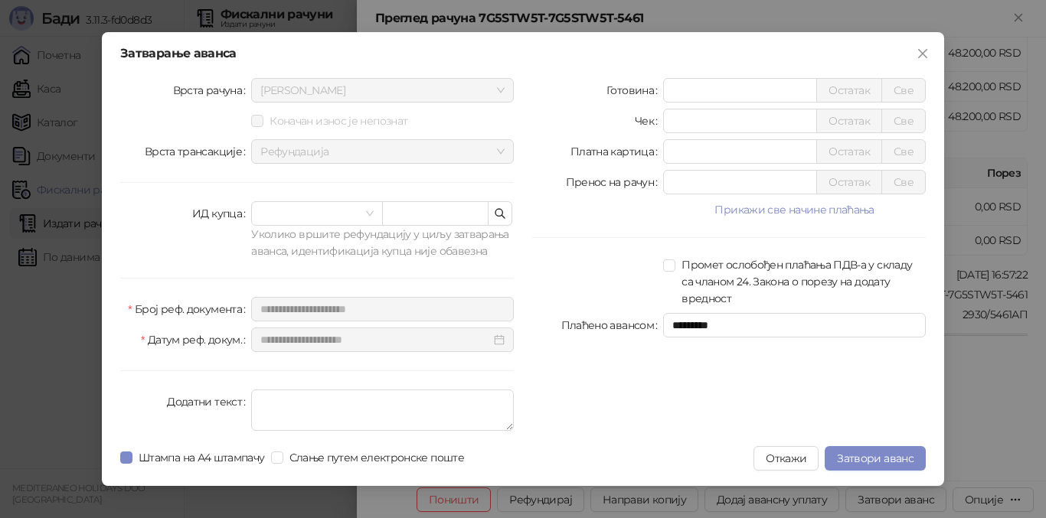
click at [641, 419] on div "Готовина * Остатак Све Чек * Остатак Све Платна картица * Остатак Све Пренос на…" at bounding box center [729, 257] width 412 height 359
click at [899, 458] on span "Затвори аванс" at bounding box center [875, 459] width 77 height 14
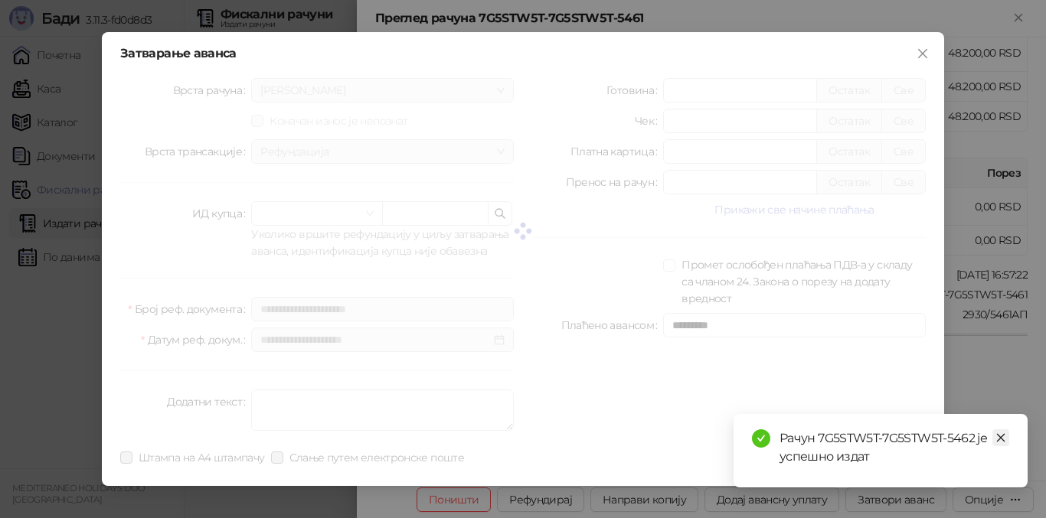
click at [1007, 440] on link "Close" at bounding box center [1000, 437] width 17 height 17
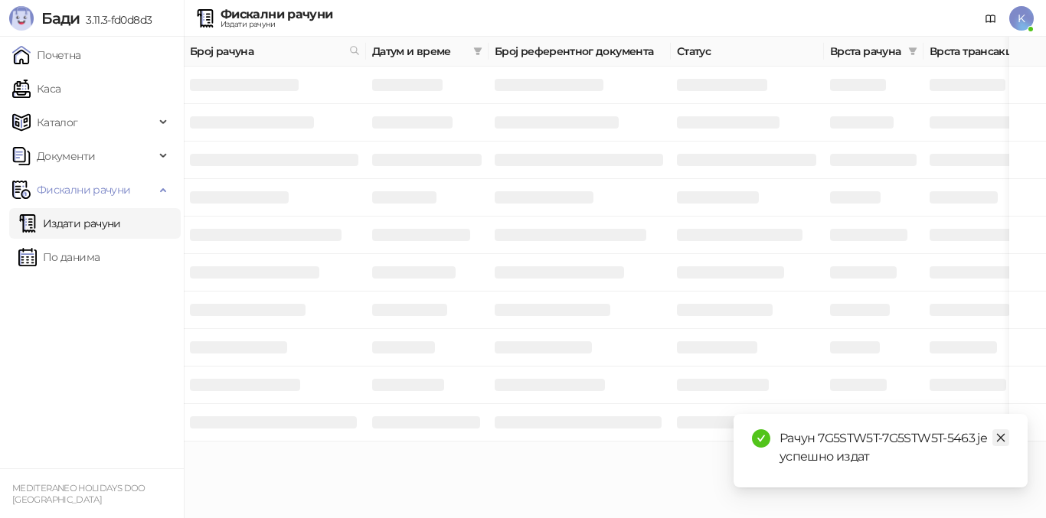
click at [998, 437] on icon "close" at bounding box center [1000, 437] width 11 height 11
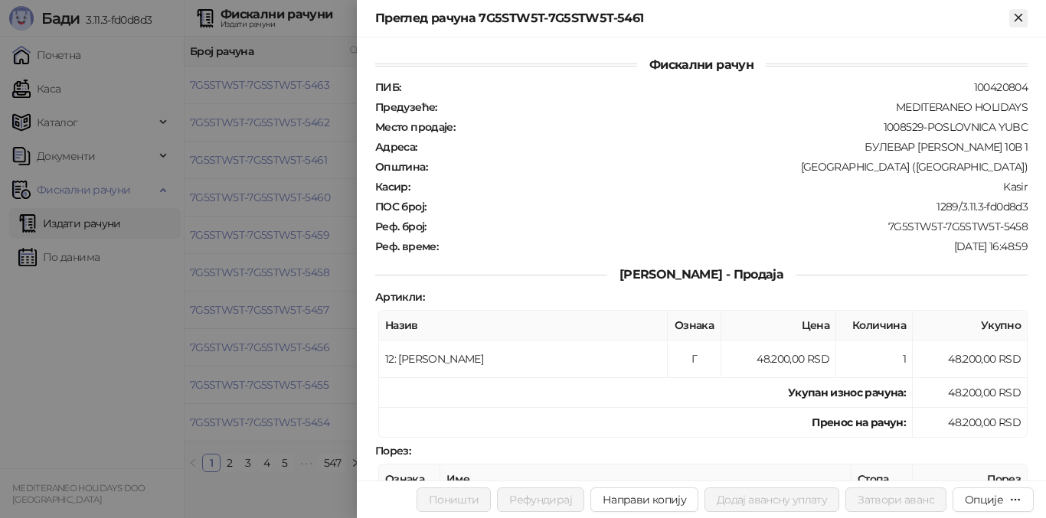
click at [1016, 21] on icon "Close" at bounding box center [1017, 17] width 7 height 7
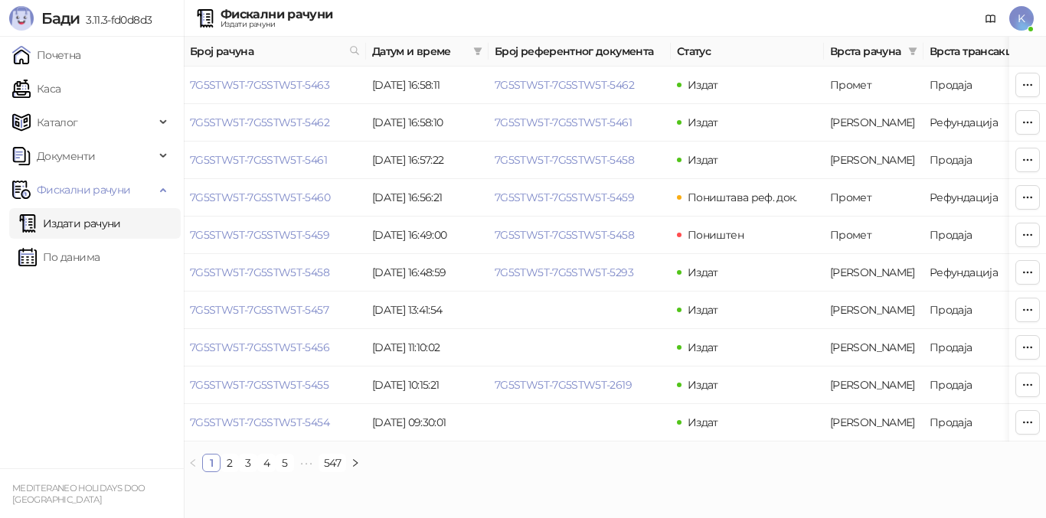
click at [121, 227] on link "Издати рачуни" at bounding box center [69, 223] width 103 height 31
click at [283, 85] on link "7G5STW5T-7G5STW5T-5463" at bounding box center [259, 85] width 139 height 14
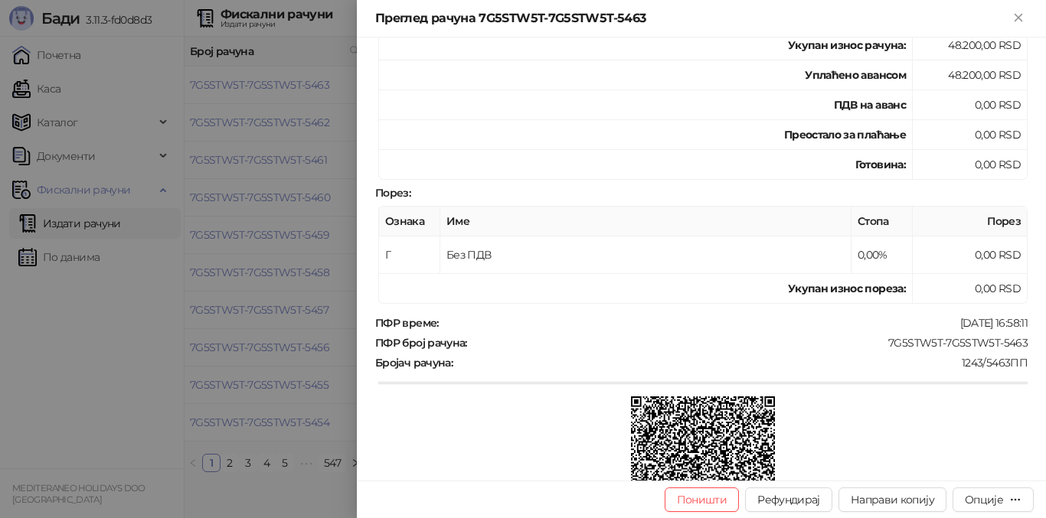
scroll to position [172, 0]
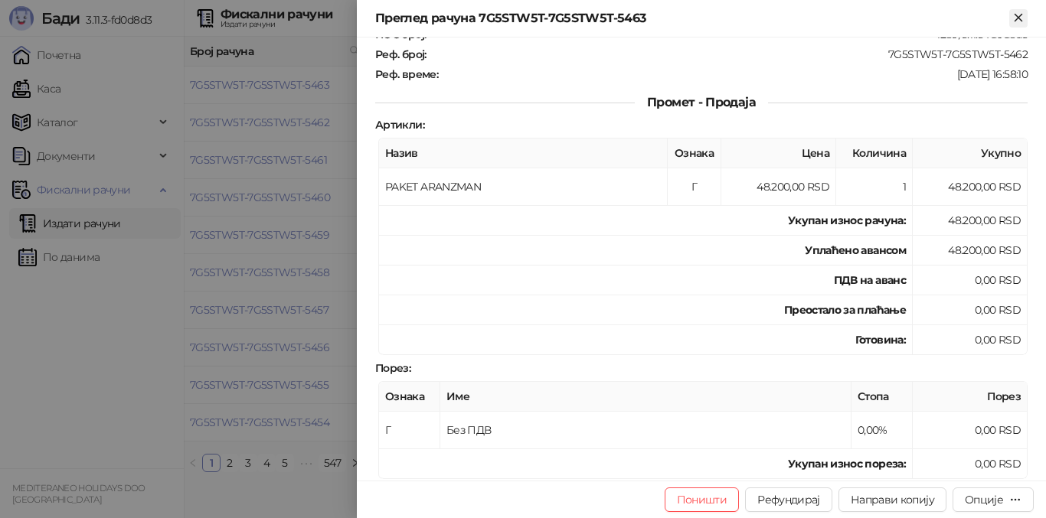
click at [1020, 19] on icon "Close" at bounding box center [1017, 17] width 7 height 7
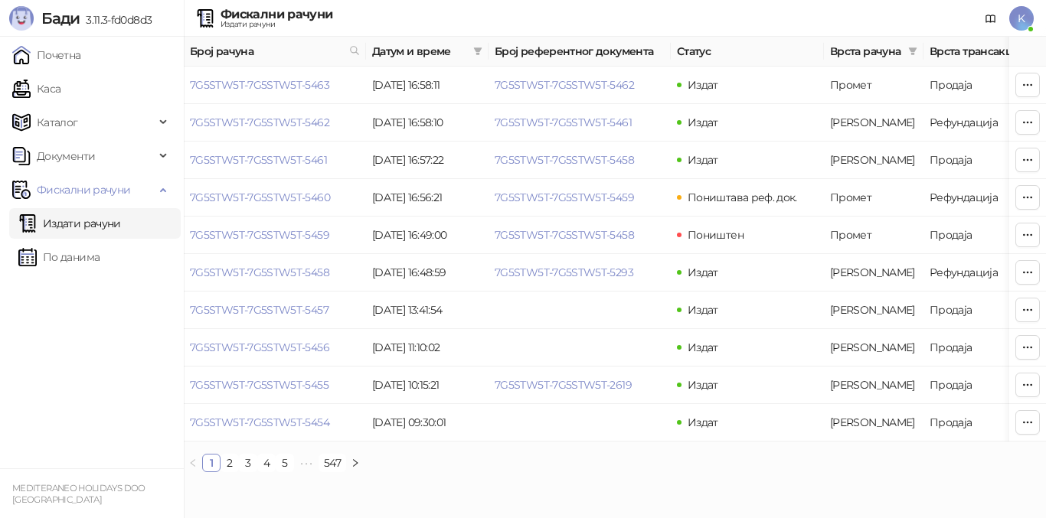
click at [106, 224] on link "Издати рачуни" at bounding box center [69, 223] width 103 height 31
click at [312, 84] on link "7G5STW5T-7G5STW5T-5463" at bounding box center [259, 85] width 139 height 14
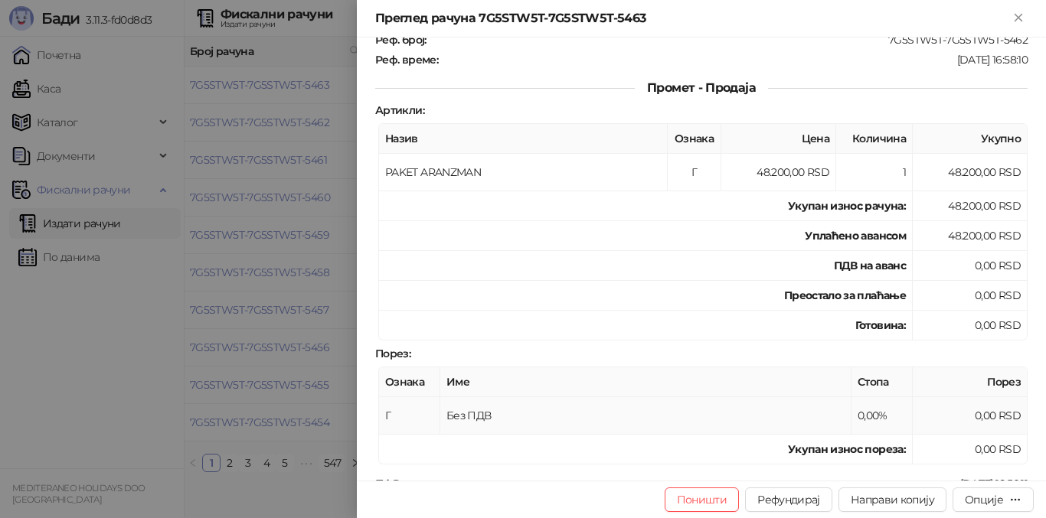
scroll to position [383, 0]
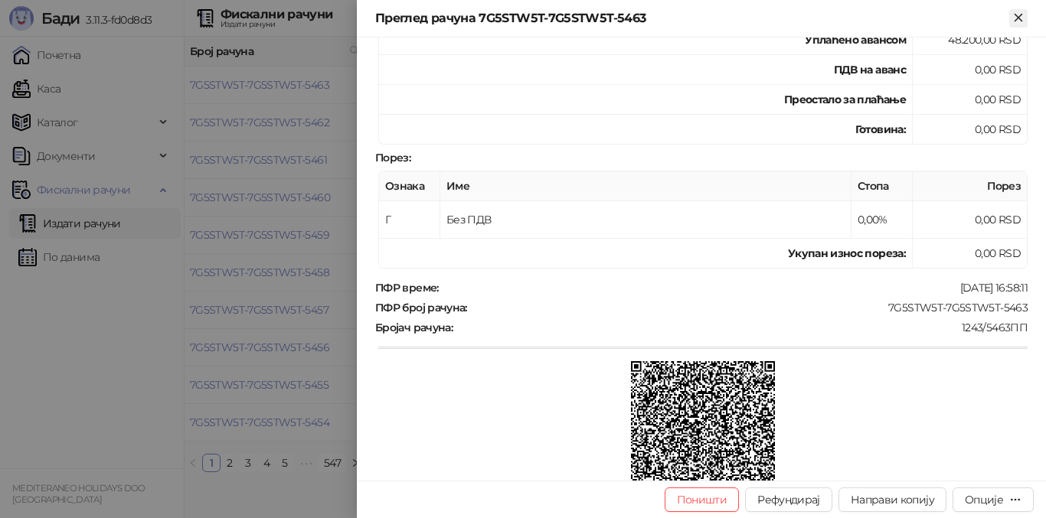
click at [1014, 21] on icon "Close" at bounding box center [1017, 17] width 7 height 7
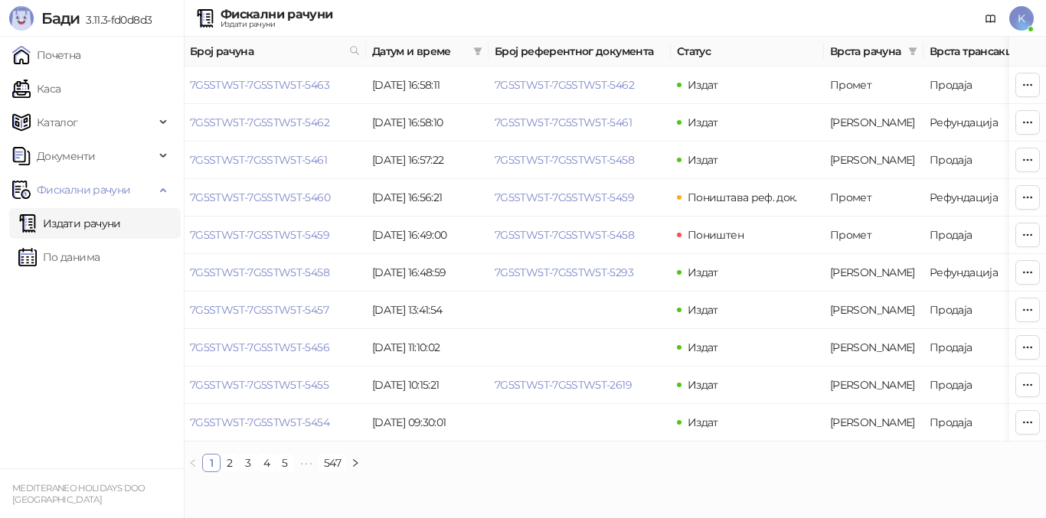
click at [116, 336] on ul "Почетна [PERSON_NAME] Документи Фискални рачуни Издати рачуни По данима" at bounding box center [92, 253] width 184 height 432
click at [311, 86] on link "7G5STW5T-7G5STW5T-5463" at bounding box center [259, 85] width 139 height 14
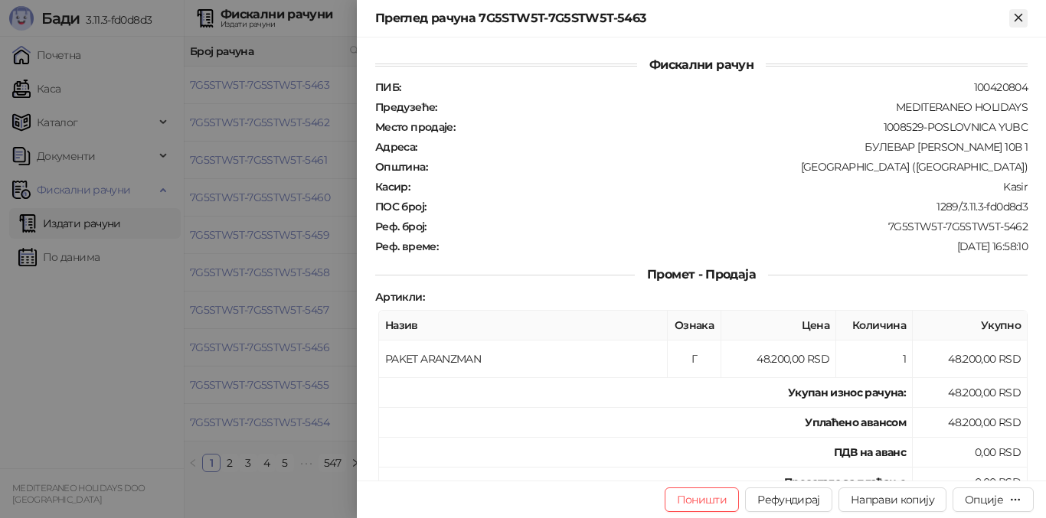
click at [1016, 18] on icon "Close" at bounding box center [1018, 18] width 14 height 14
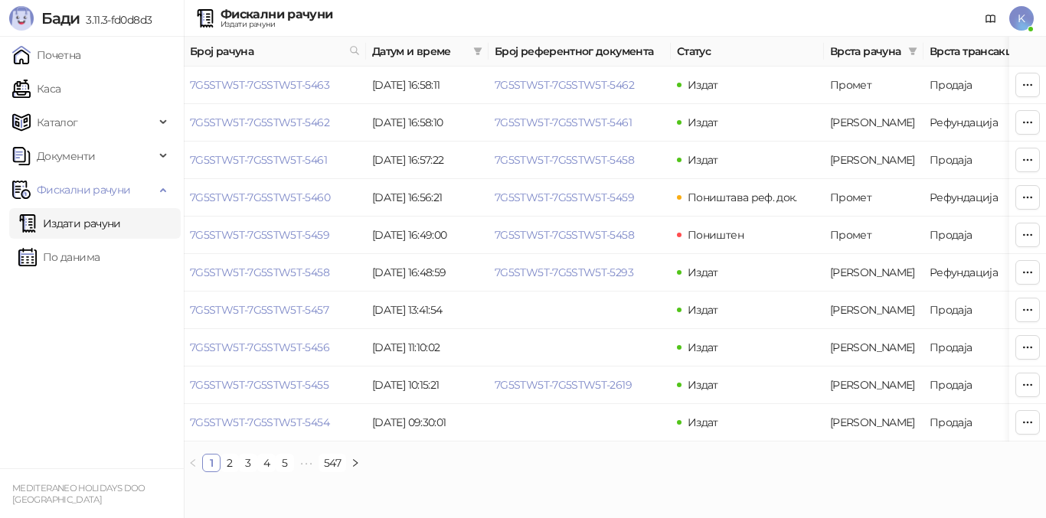
click at [88, 228] on link "Издати рачуни" at bounding box center [69, 223] width 103 height 31
click at [354, 42] on span at bounding box center [354, 51] width 17 height 23
type input "****"
click at [332, 116] on button "У реду" at bounding box center [332, 118] width 47 height 18
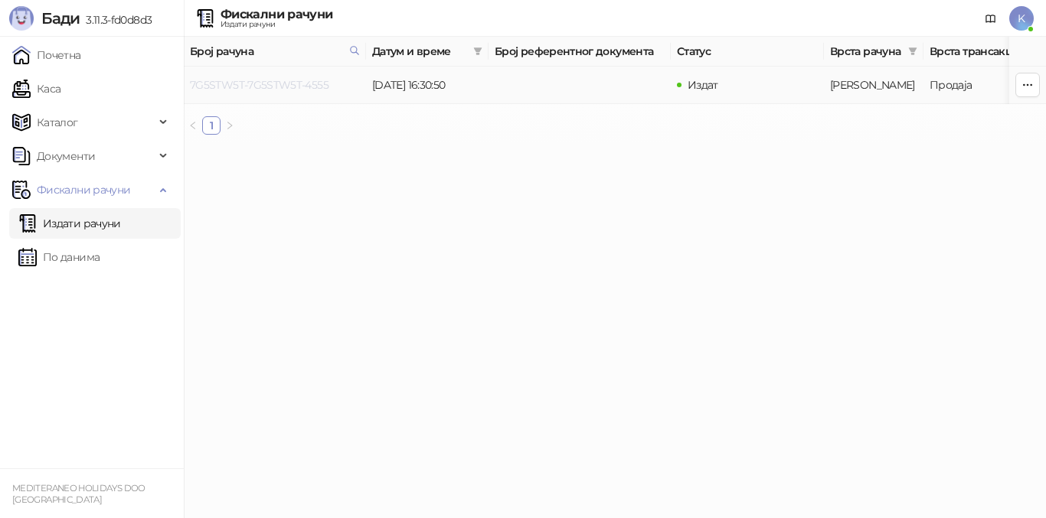
click at [301, 87] on link "7G5STW5T-7G5STW5T-4555" at bounding box center [259, 85] width 139 height 14
